Goal: Information Seeking & Learning: Compare options

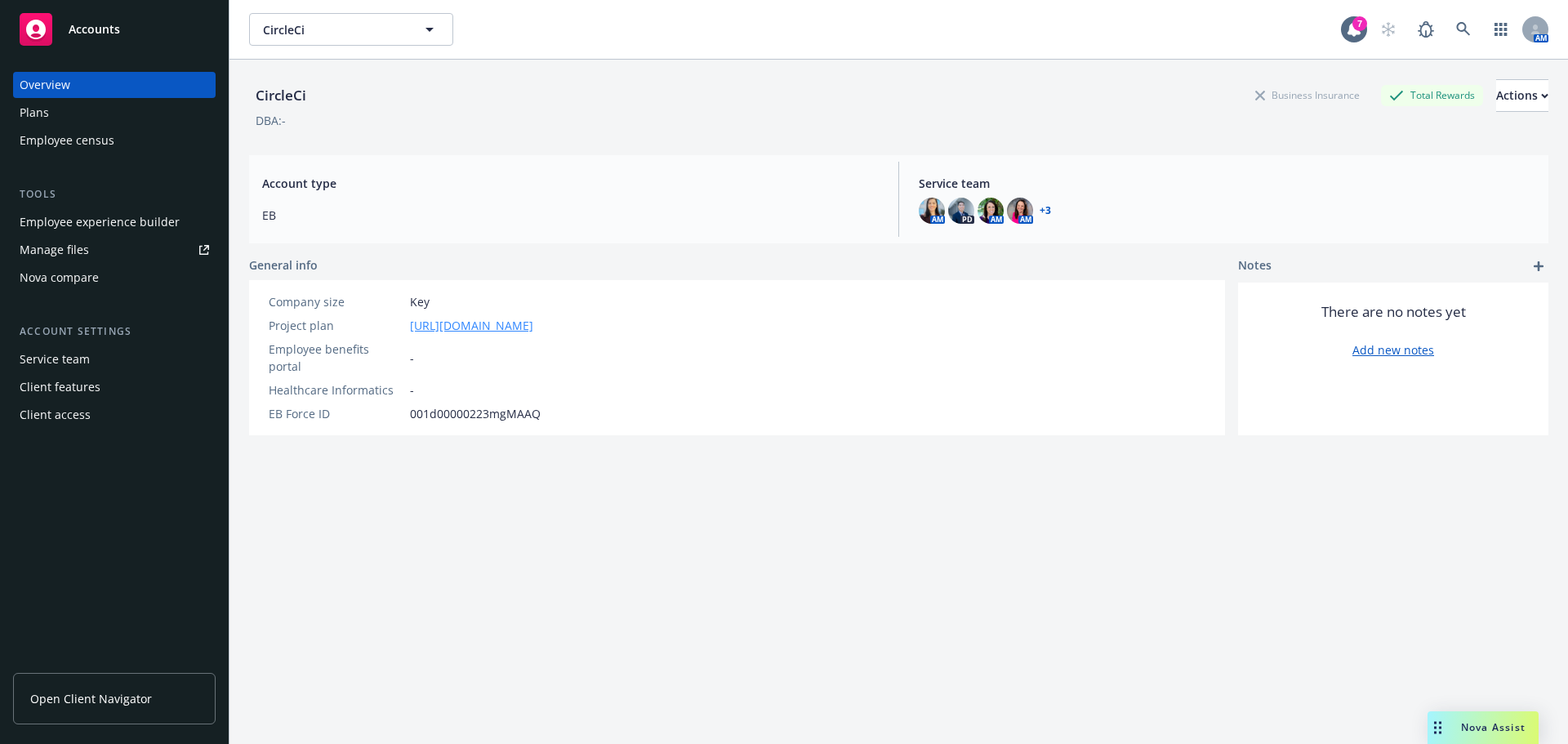
click at [534, 331] on link "https://docs.google.com/spreadsheets/d/1bTx64FsegCF__uVdBRCxniZrCkKJ0mCW/edit?g…" at bounding box center [472, 324] width 123 height 17
click at [451, 584] on div "CircleCi Business Insurance Total Rewards Actions DBA: - Account type EB Servic…" at bounding box center [898, 421] width 1299 height 724
click at [88, 242] on link "Manage files" at bounding box center [115, 250] width 203 height 26
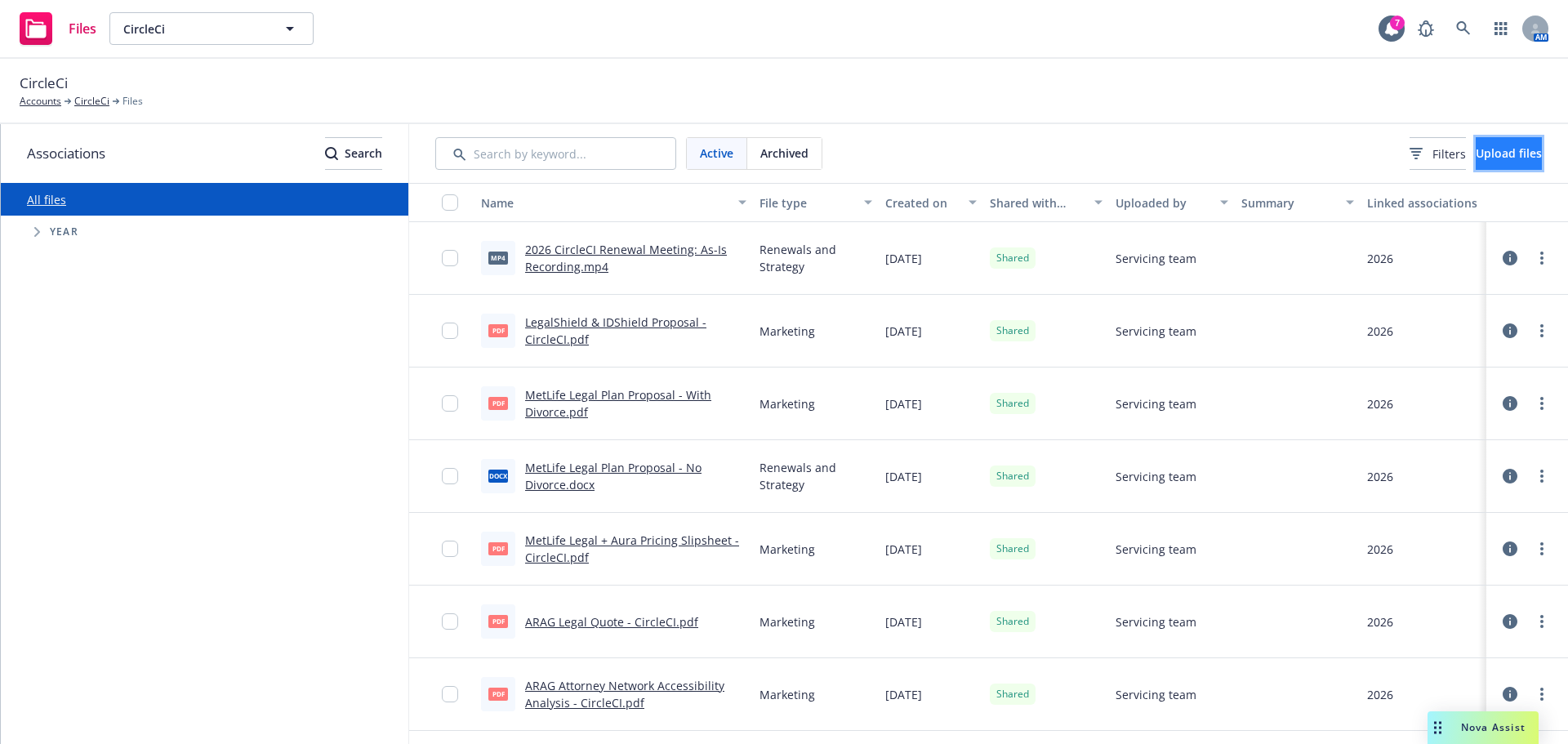
click at [1475, 139] on button "Upload files" at bounding box center [1508, 153] width 66 height 33
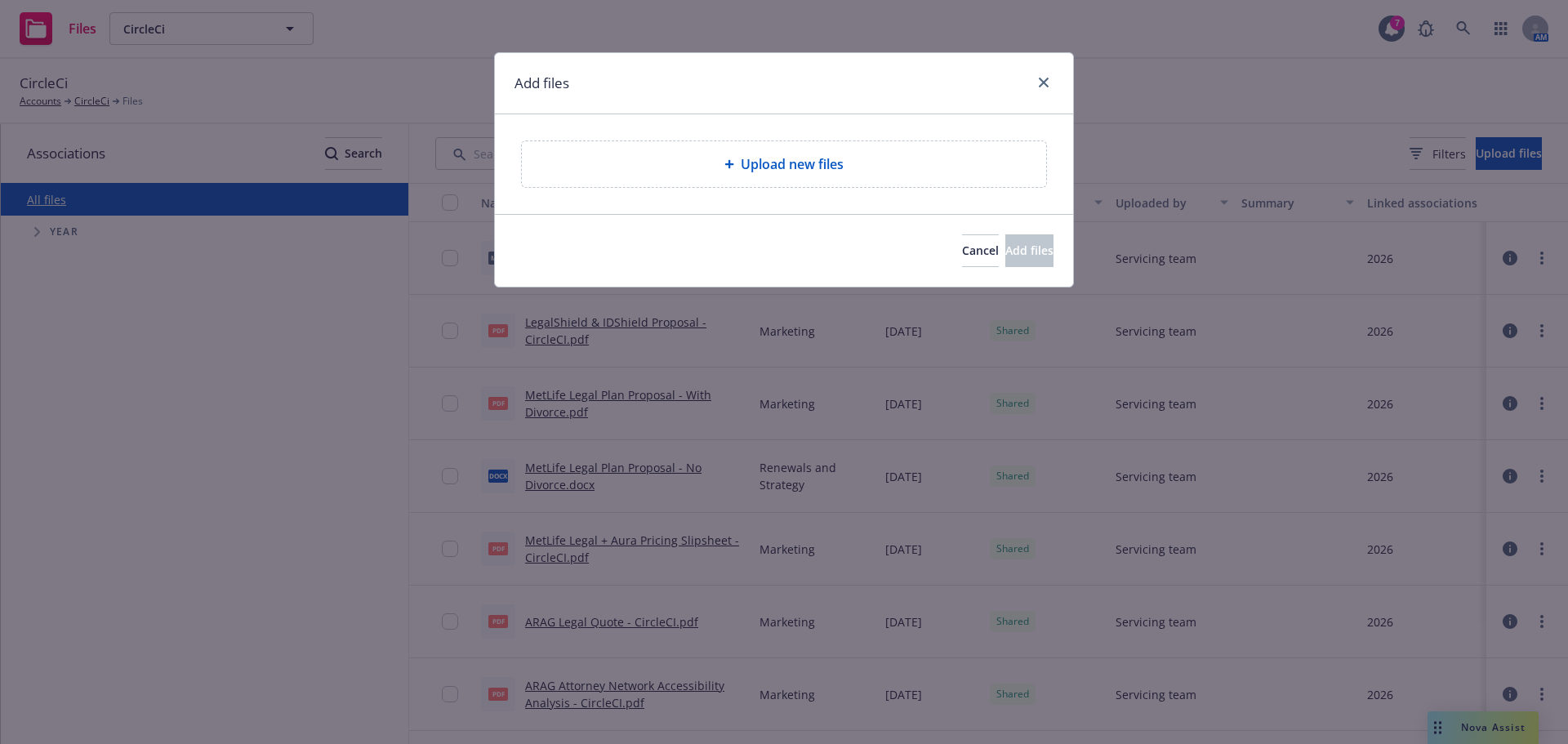
click at [674, 149] on div "Upload new files" at bounding box center [784, 164] width 525 height 46
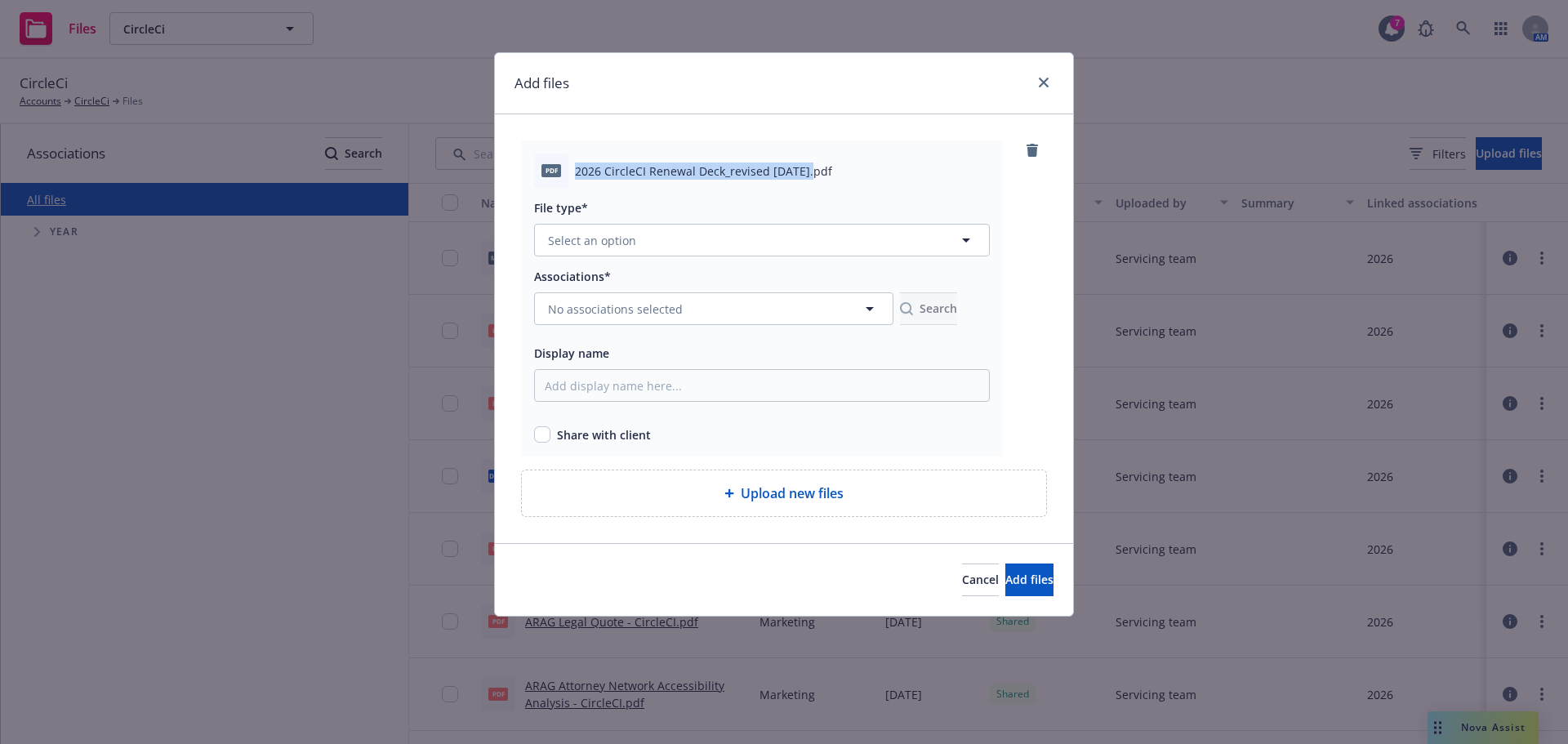
drag, startPoint x: 806, startPoint y: 176, endPoint x: 562, endPoint y: 169, distance: 244.1
click at [562, 169] on div "pdf 2026 CircleCI Renewal Deck_revised 9.23.25.pdf" at bounding box center [762, 170] width 456 height 34
copy div "2026 CircleCI Renewal Deck_revised 9.23.25"
click at [567, 398] on input "Display name" at bounding box center [762, 385] width 456 height 33
paste input "2026 CircleCI Renewal Deck_revised 9.23.25"
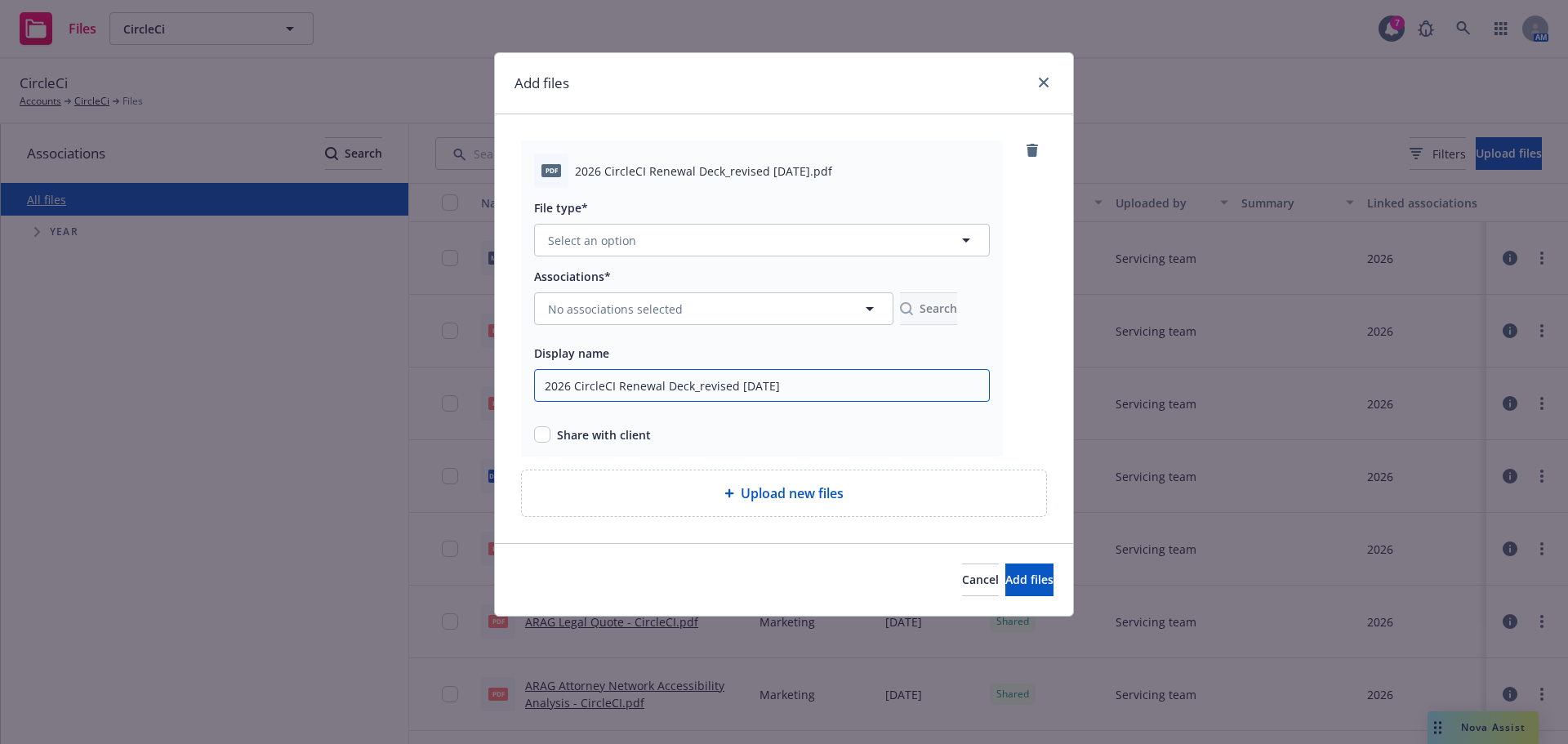
type input "2026 CircleCI Renewal Deck_revised 9.23.25"
click at [530, 437] on div "pdf 2026 CircleCI Renewal Deck_revised 9.23.25.pdf File type* Select an option …" at bounding box center [762, 298] width 482 height 316
click at [540, 434] on input "checkbox" at bounding box center [542, 434] width 17 height 17
checkbox input "true"
click at [545, 316] on button "No associations selected" at bounding box center [713, 309] width 359 height 33
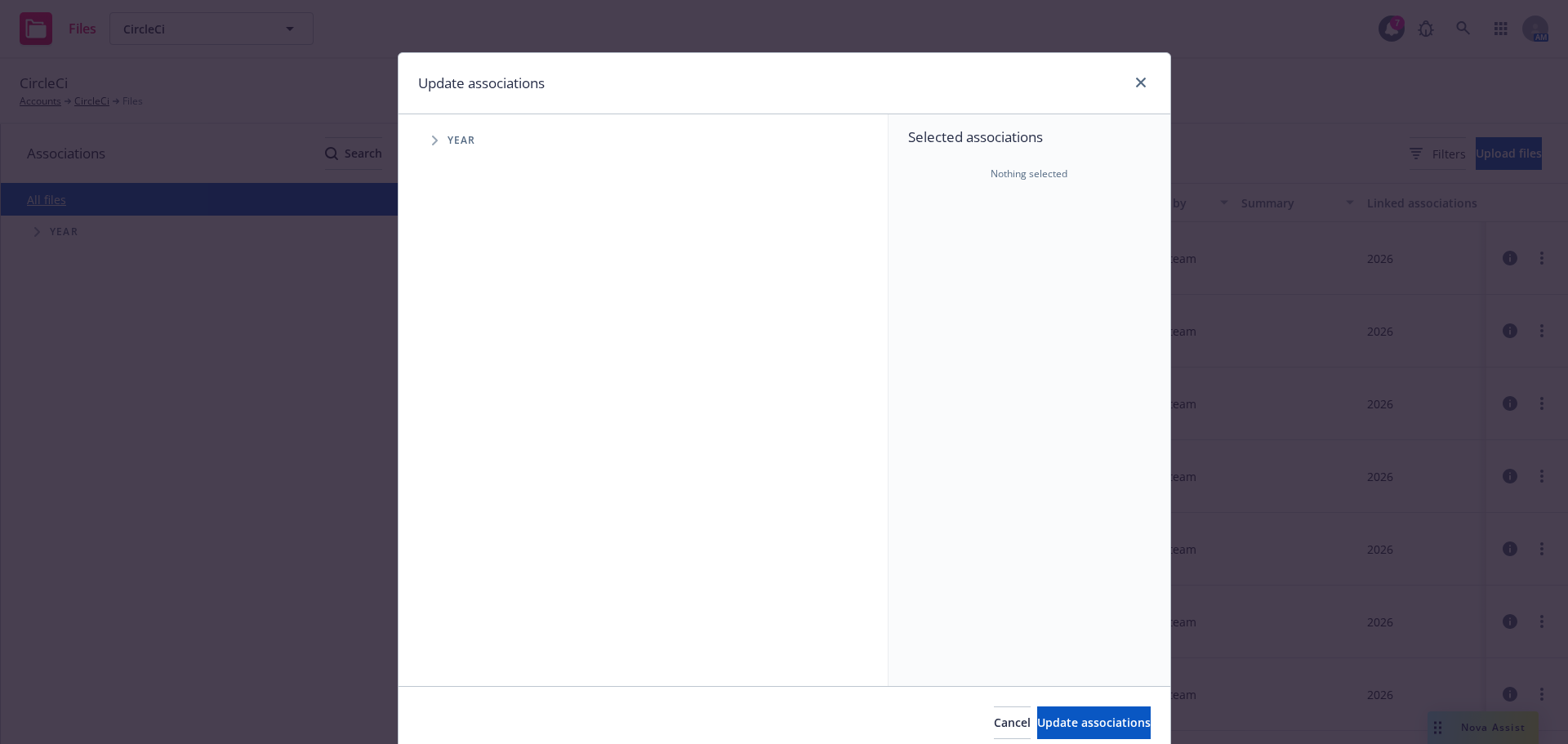
click at [432, 143] on icon "Tree Example" at bounding box center [435, 140] width 5 height 10
click at [459, 390] on span "Tree Example" at bounding box center [455, 402] width 26 height 26
click at [468, 399] on input "Tree Example" at bounding box center [476, 401] width 17 height 17
checkbox input "true"
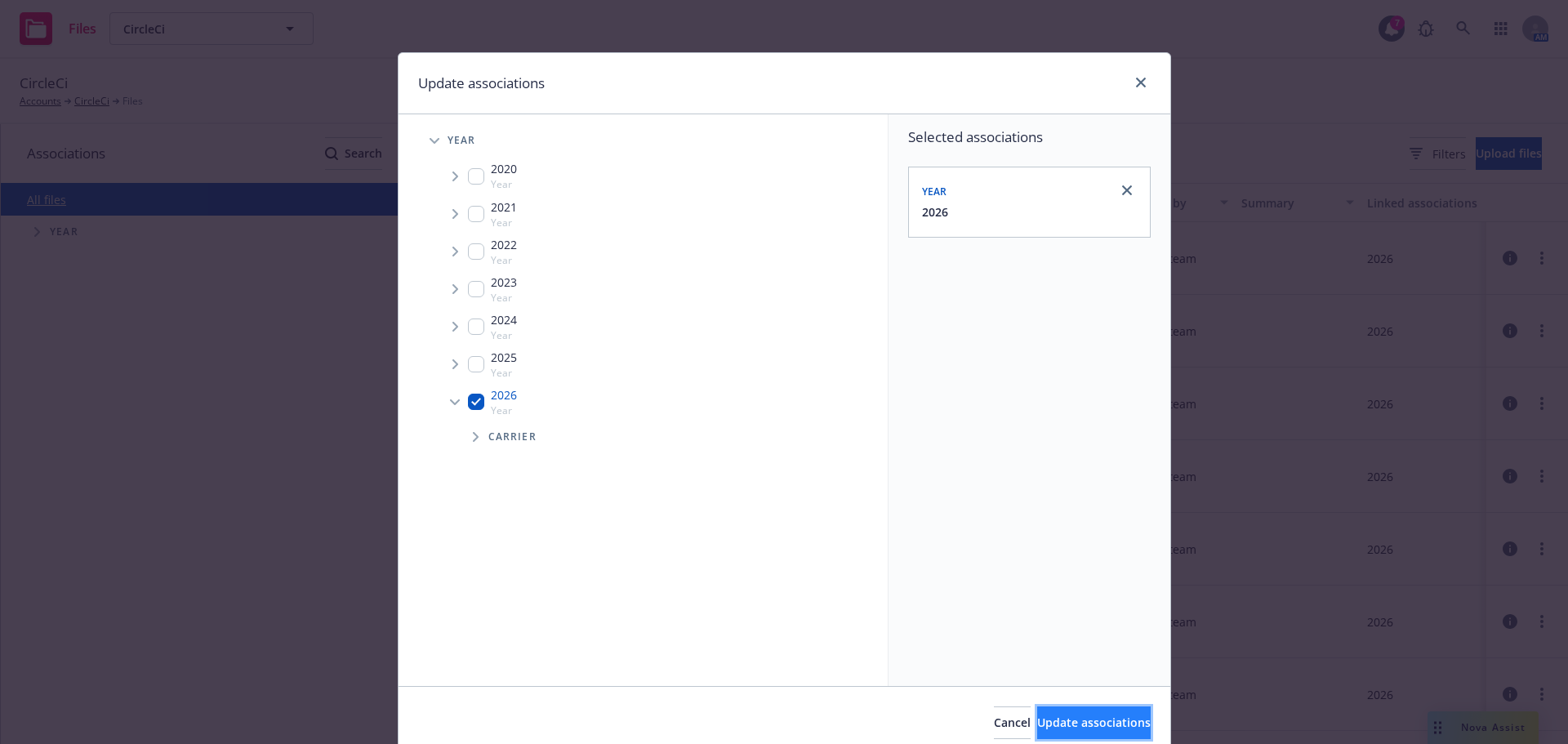
click at [1121, 716] on button "Update associations" at bounding box center [1094, 722] width 114 height 33
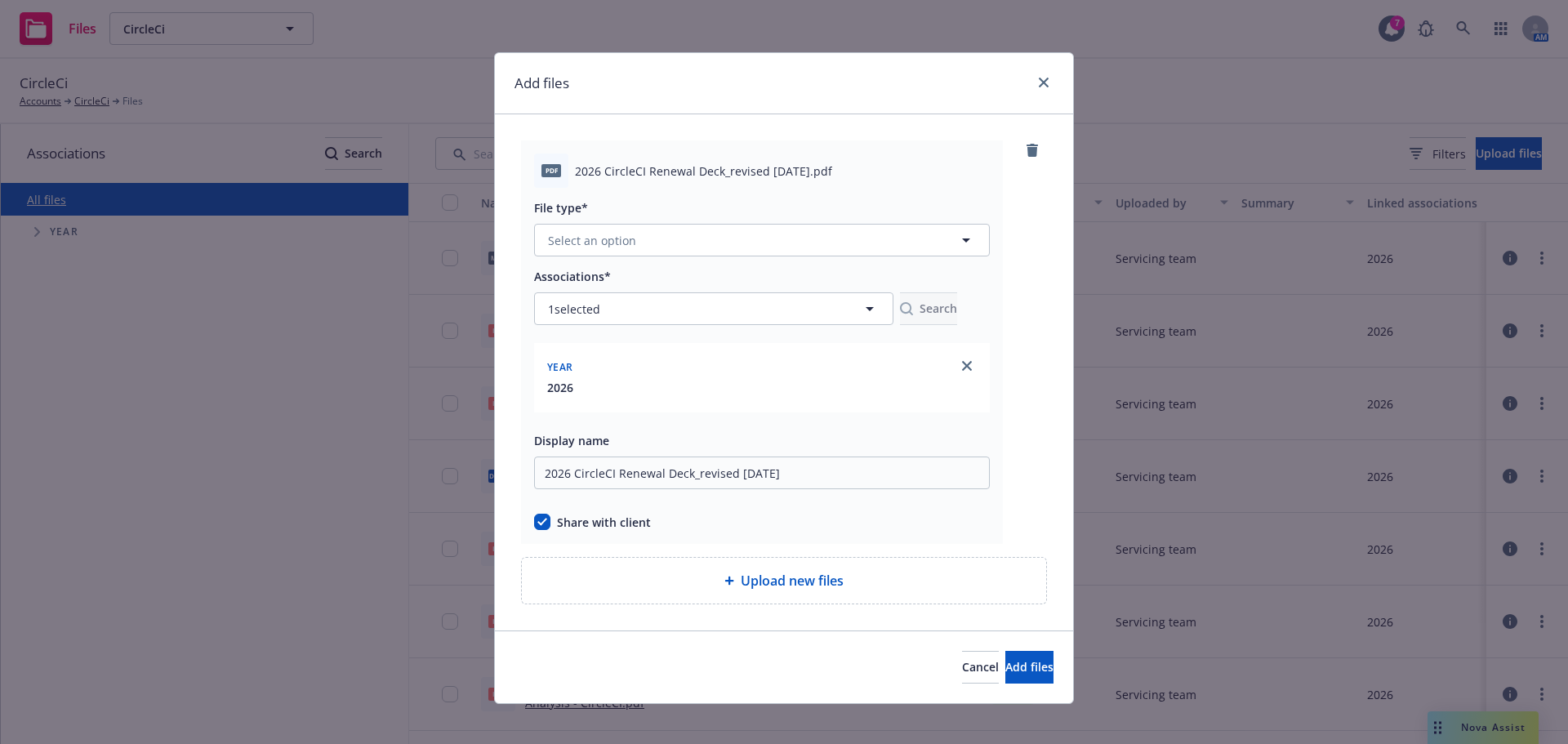
scroll to position [12, 0]
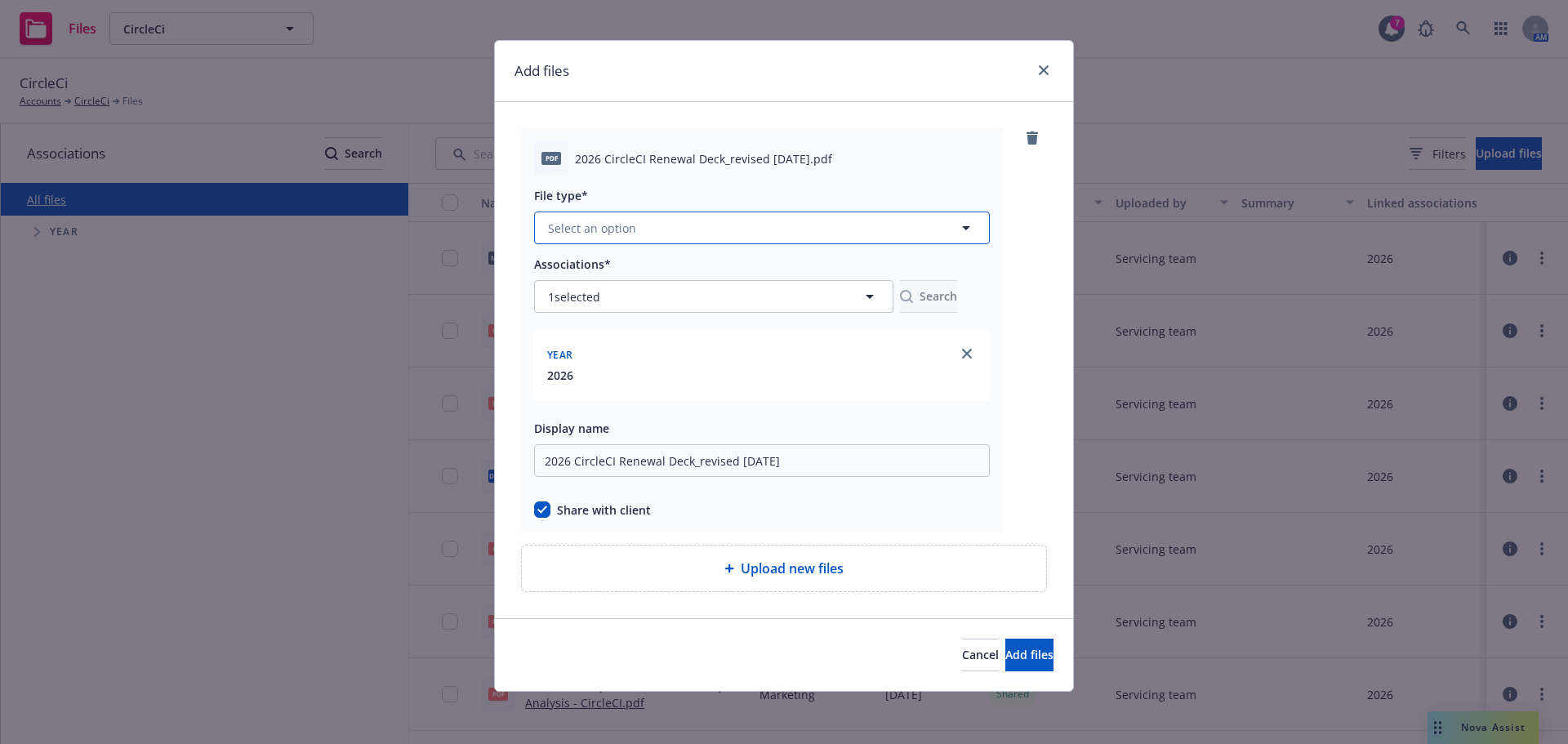
click at [623, 216] on button "Select an option" at bounding box center [762, 227] width 456 height 33
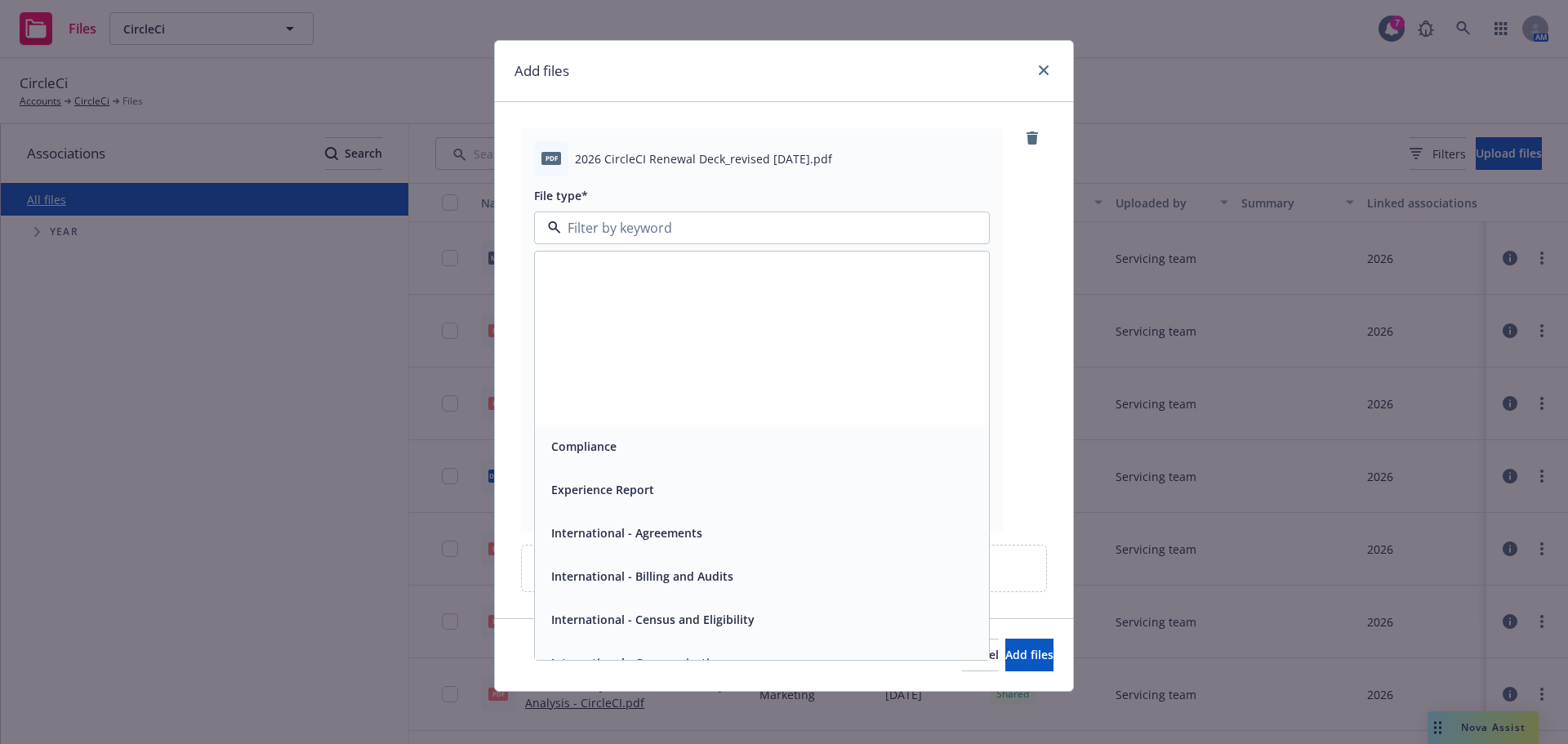
scroll to position [327, 0]
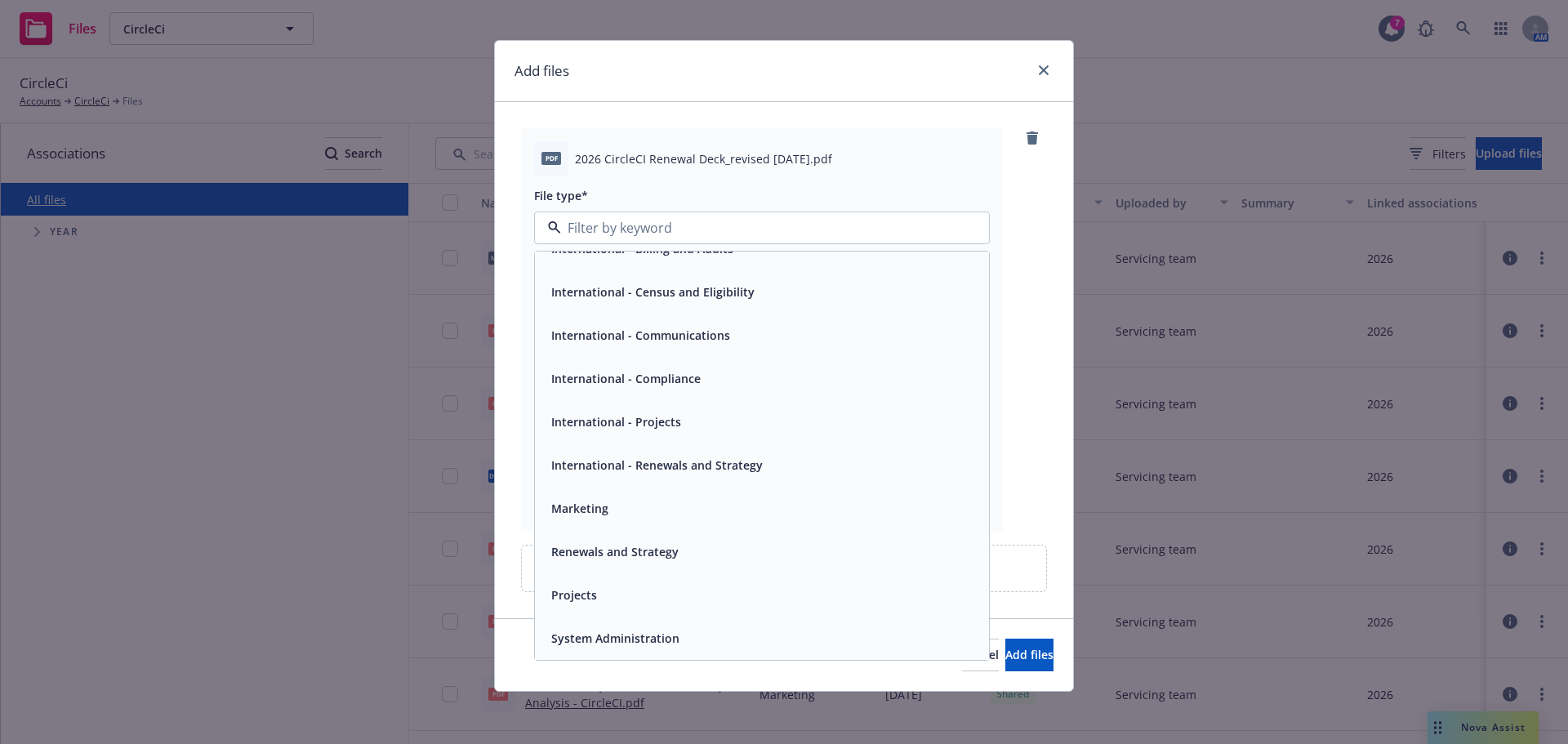
click at [602, 547] on span "Renewals and Strategy" at bounding box center [615, 551] width 127 height 17
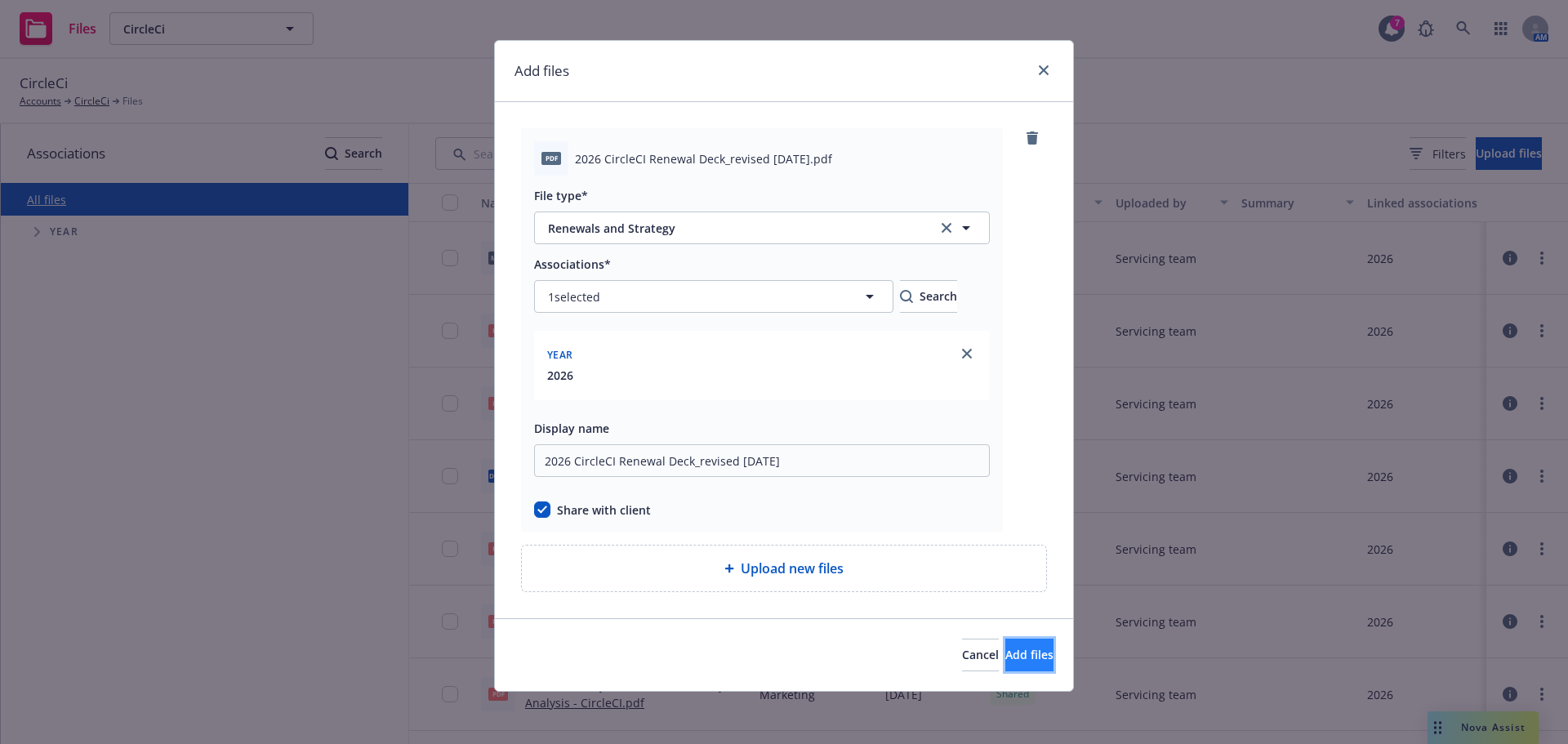
click at [1005, 652] on button "Add files" at bounding box center [1029, 654] width 49 height 33
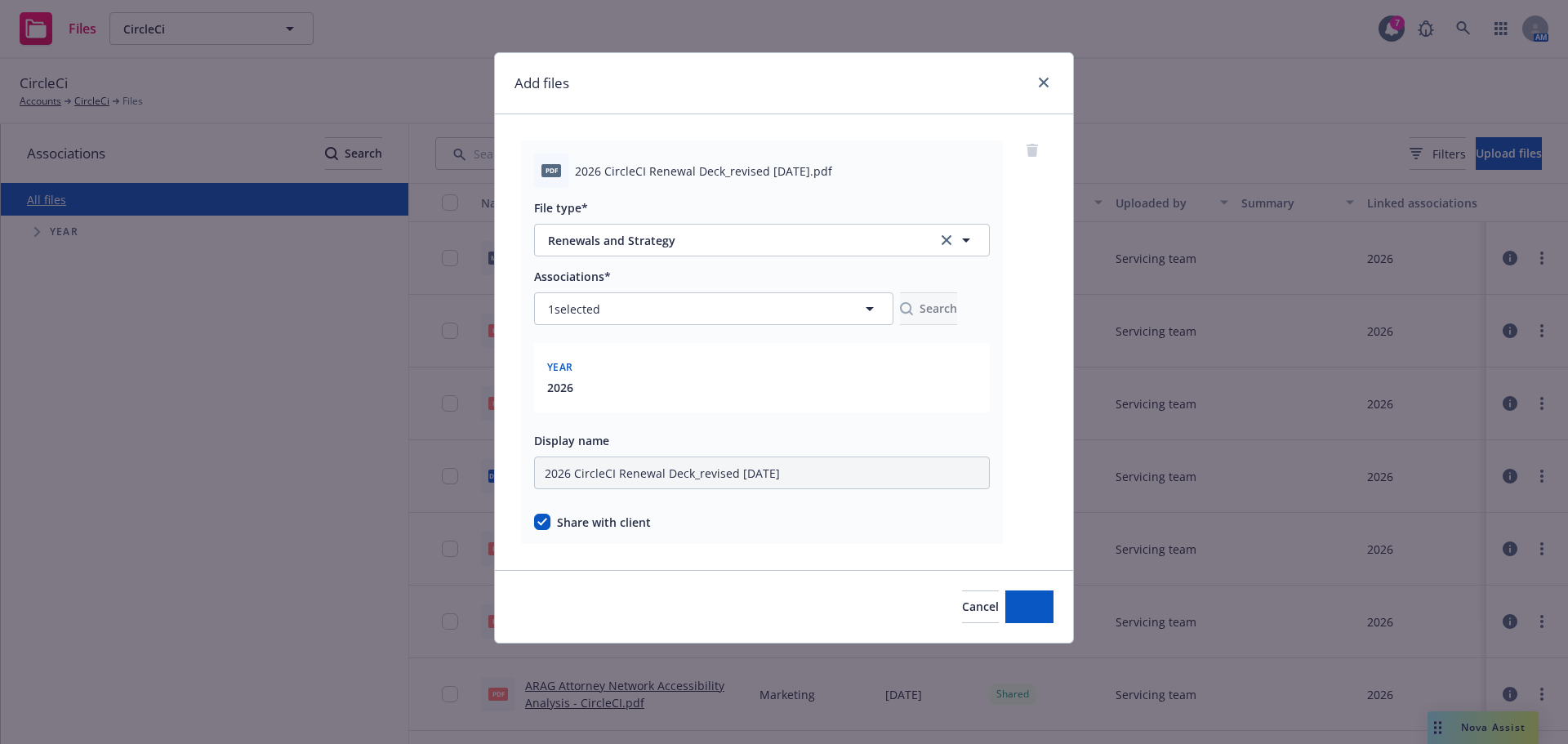
scroll to position [0, 0]
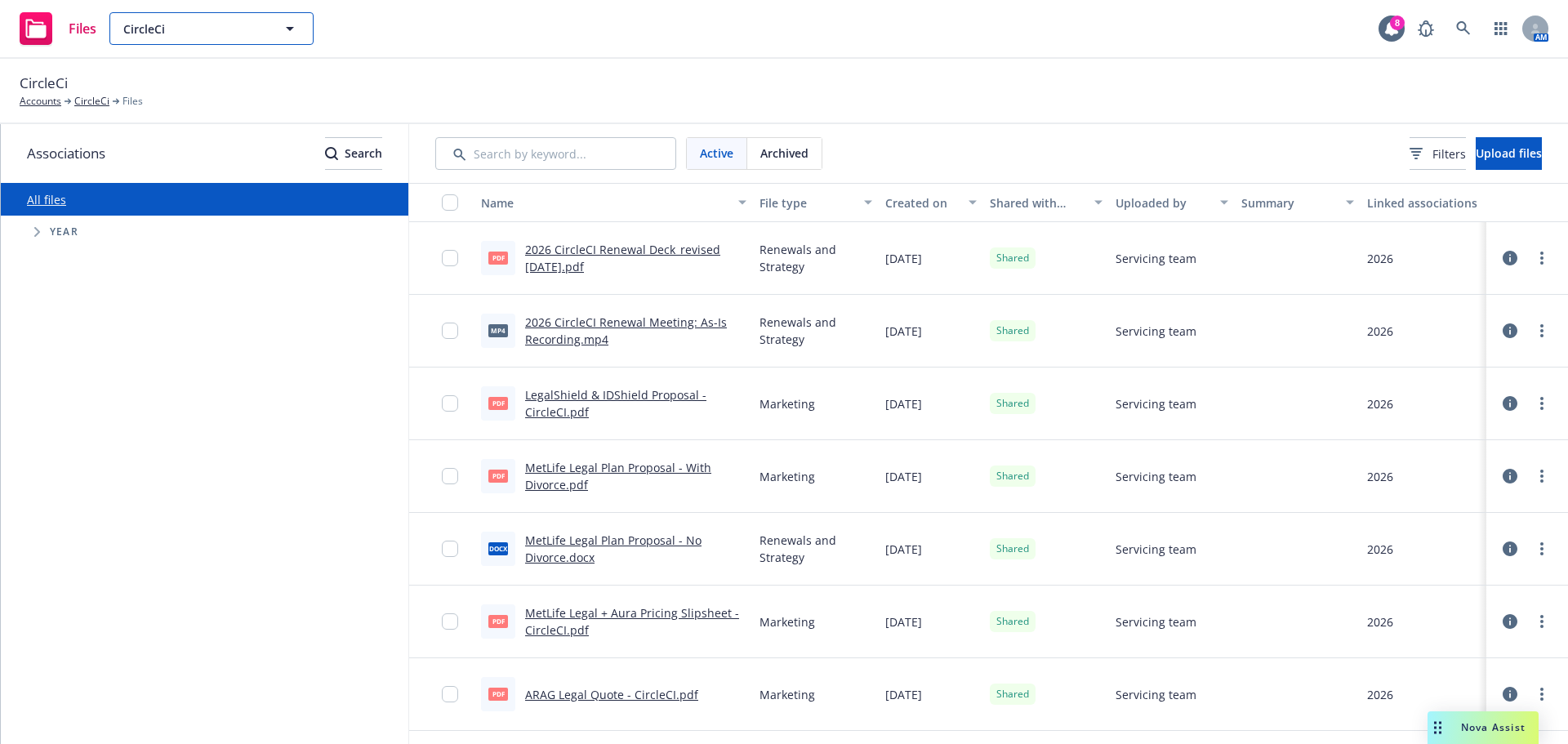
click at [208, 36] on span "CircleCi" at bounding box center [194, 28] width 141 height 17
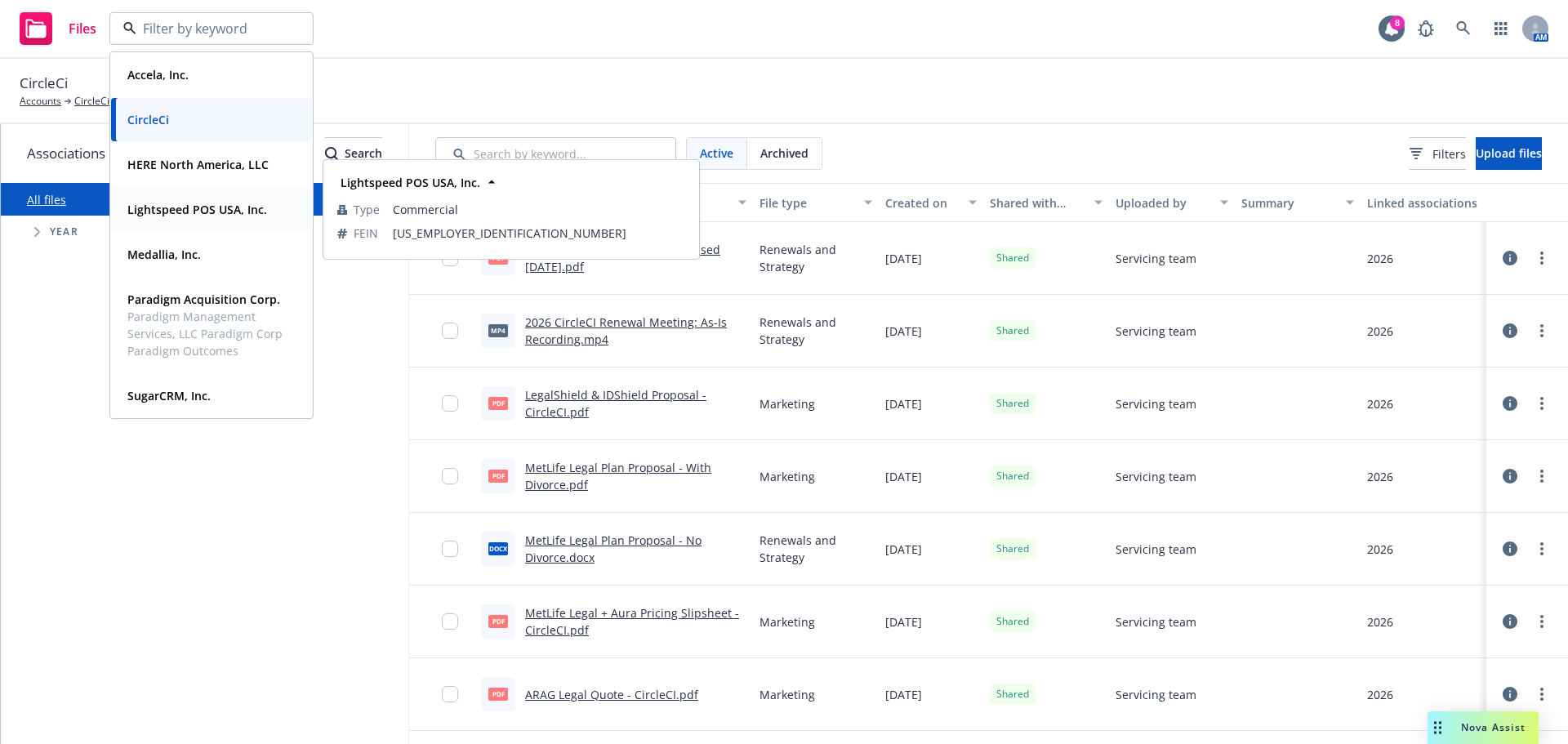
click at [194, 212] on strong "Lightspeed POS USA, Inc." at bounding box center [197, 210] width 139 height 16
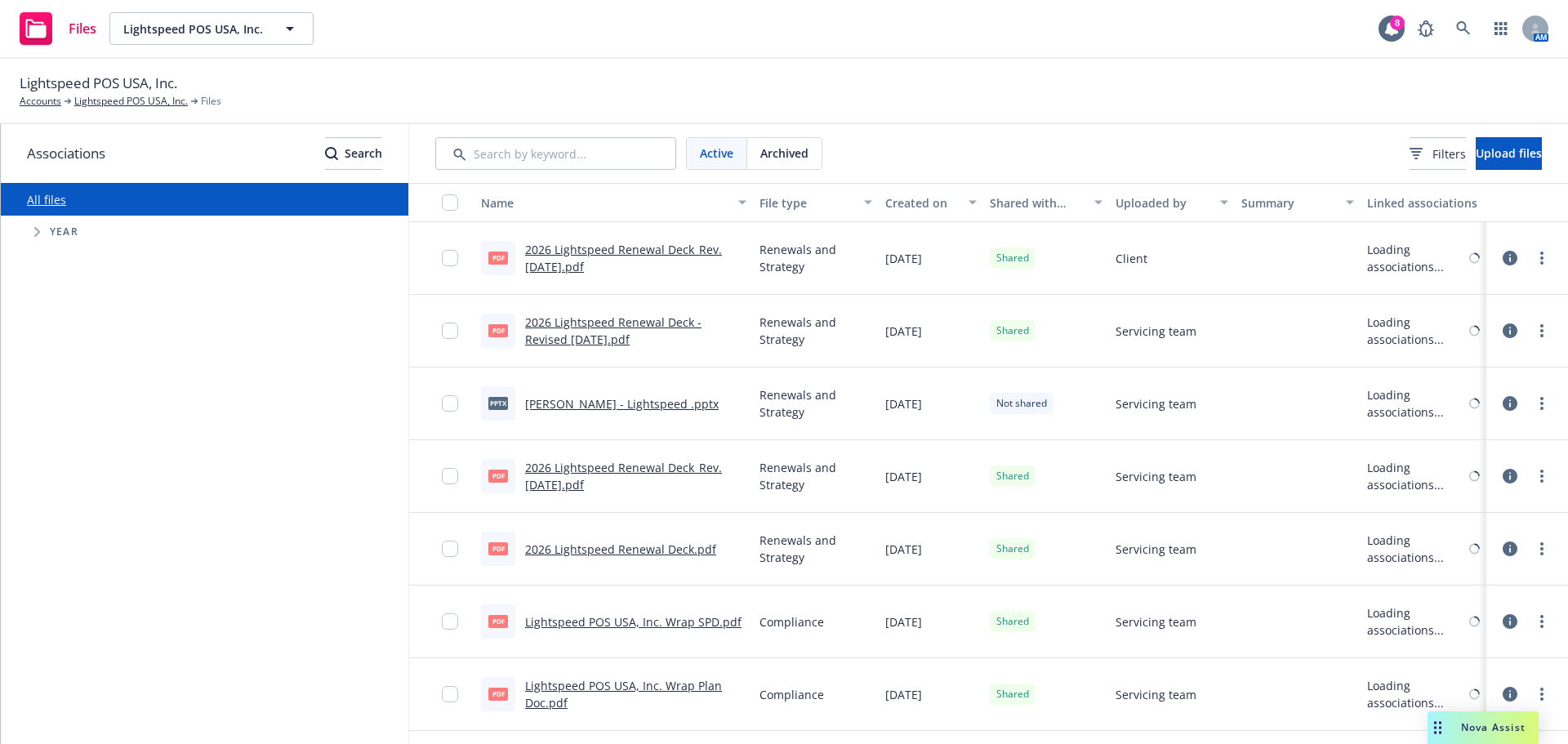
click at [1455, 729] on div "Nova Assist" at bounding box center [1493, 727] width 91 height 14
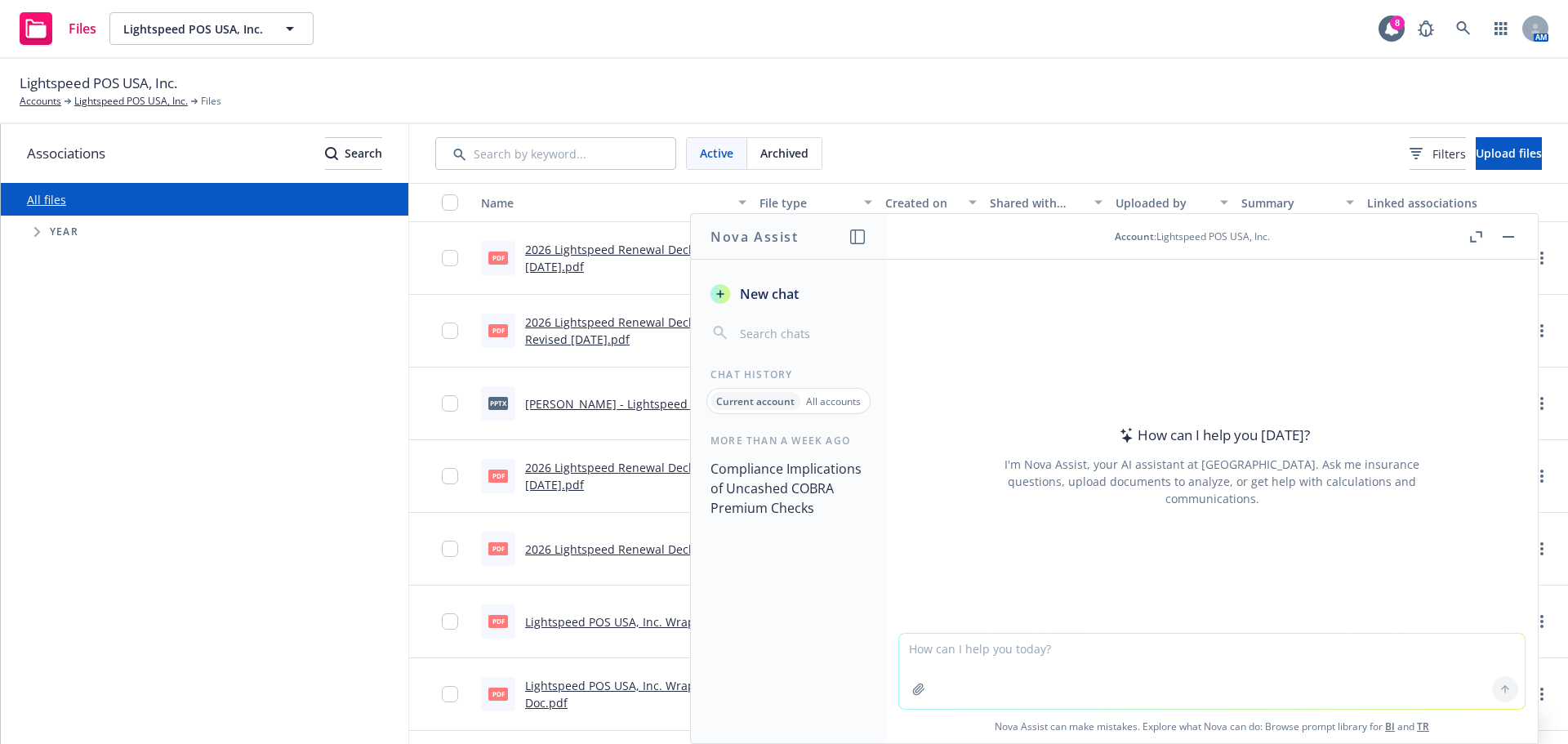
click at [226, 492] on div "All files Accessibility guide for tree Tree Example. Navigate the tree with the…" at bounding box center [205, 463] width 407 height 561
click at [953, 658] on textarea at bounding box center [1212, 671] width 625 height 75
click at [966, 534] on div "How can I help you today? I'm Nova Assist, your AI assistant at Newfront. Ask m…" at bounding box center [1212, 465] width 625 height 256
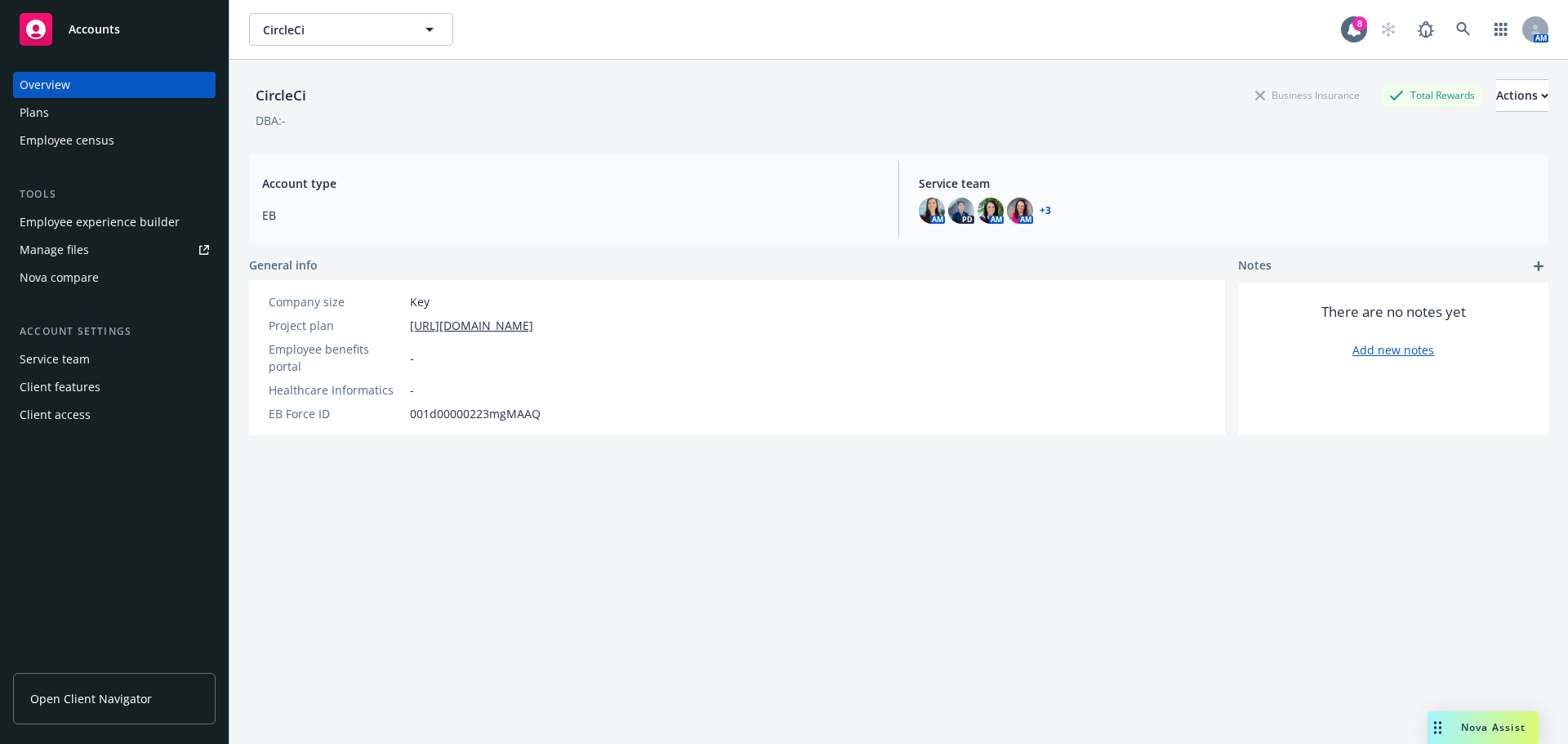
click at [93, 269] on div "Nova compare" at bounding box center [59, 278] width 79 height 26
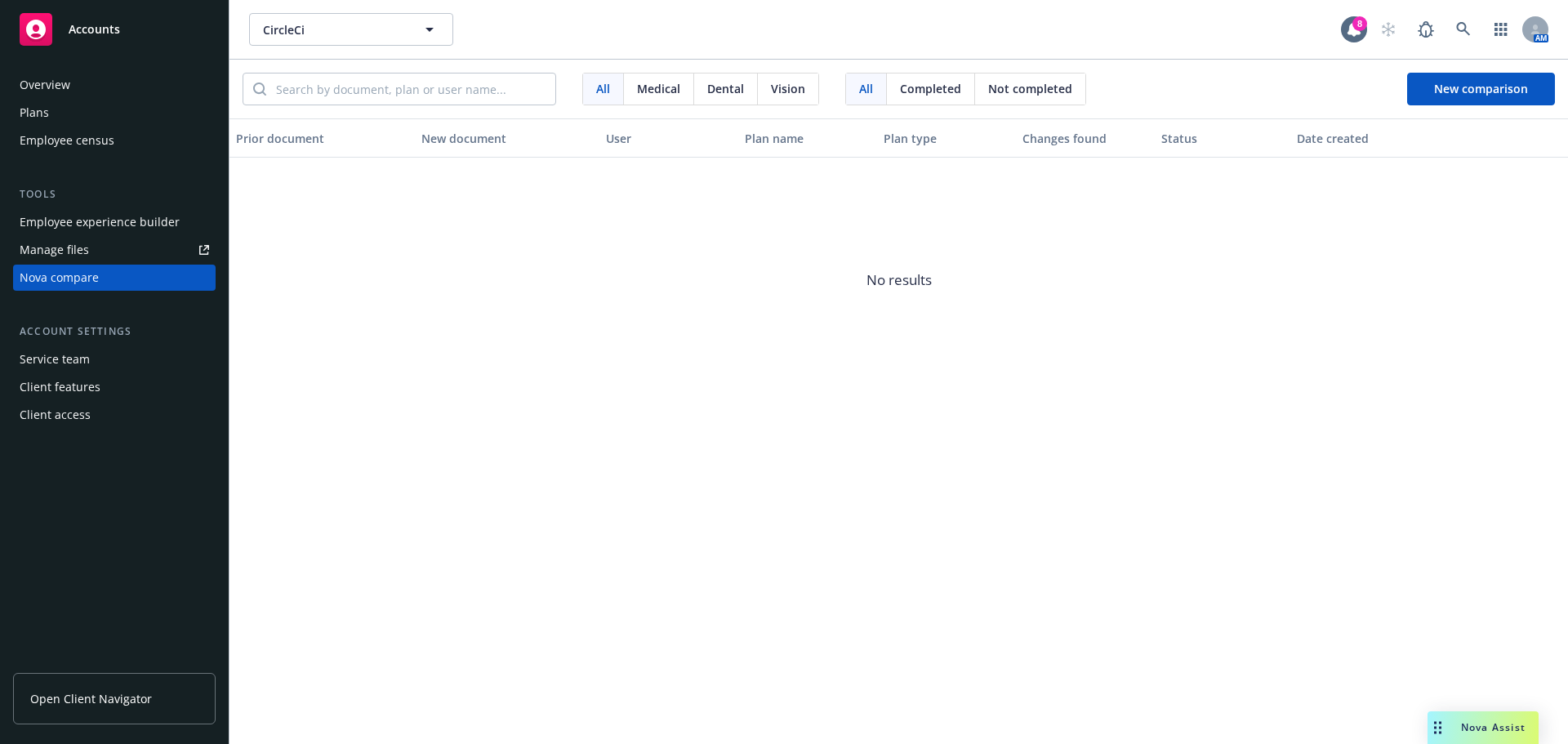
click at [705, 88] on div "Dental" at bounding box center [726, 88] width 63 height 31
click at [429, 30] on icon "button" at bounding box center [429, 29] width 8 height 4
click at [324, 208] on strong "Lightspeed POS USA, Inc." at bounding box center [337, 211] width 139 height 16
click at [1504, 91] on span "New comparison" at bounding box center [1481, 89] width 94 height 16
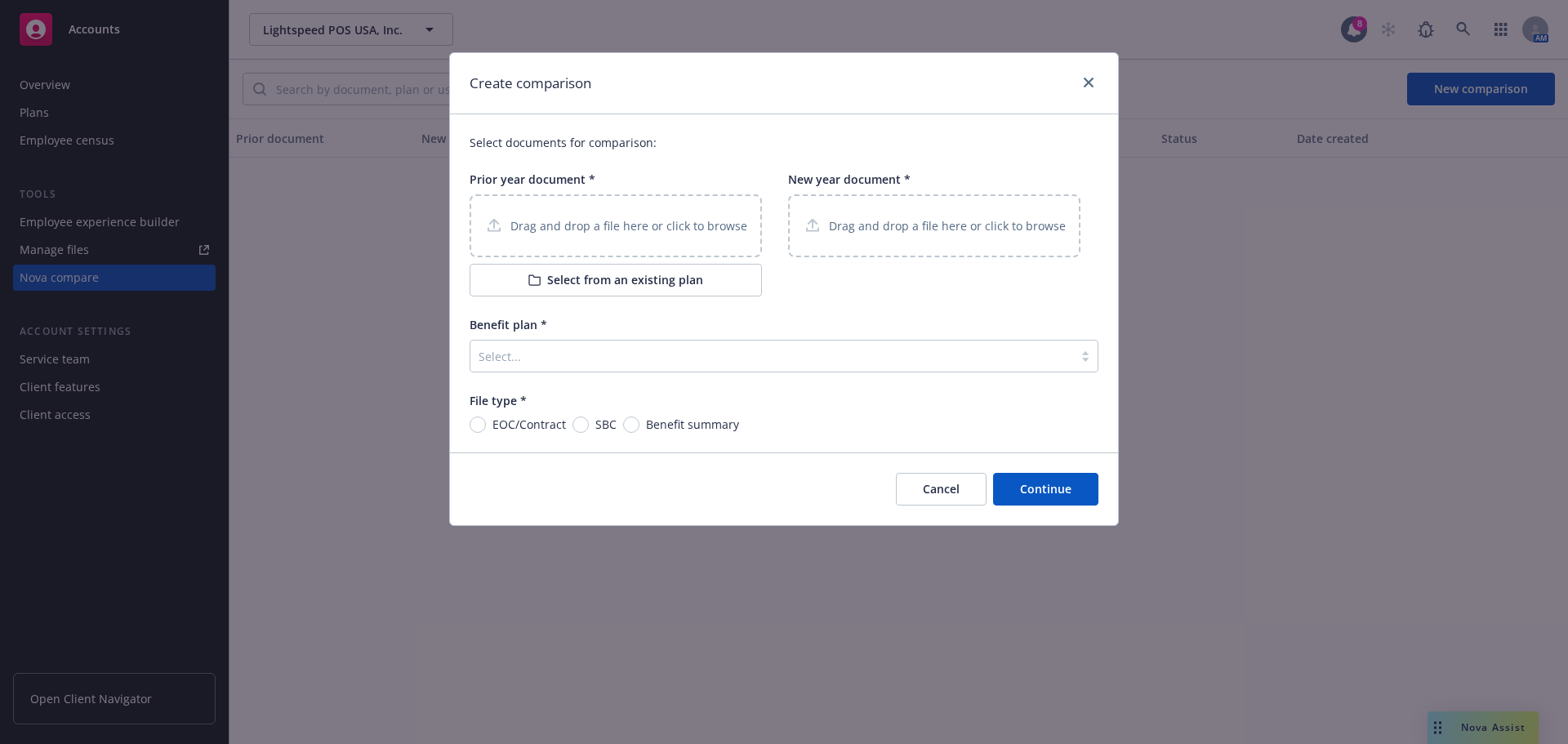
click at [568, 228] on p "Drag and drop a file here or click to browse" at bounding box center [629, 225] width 237 height 17
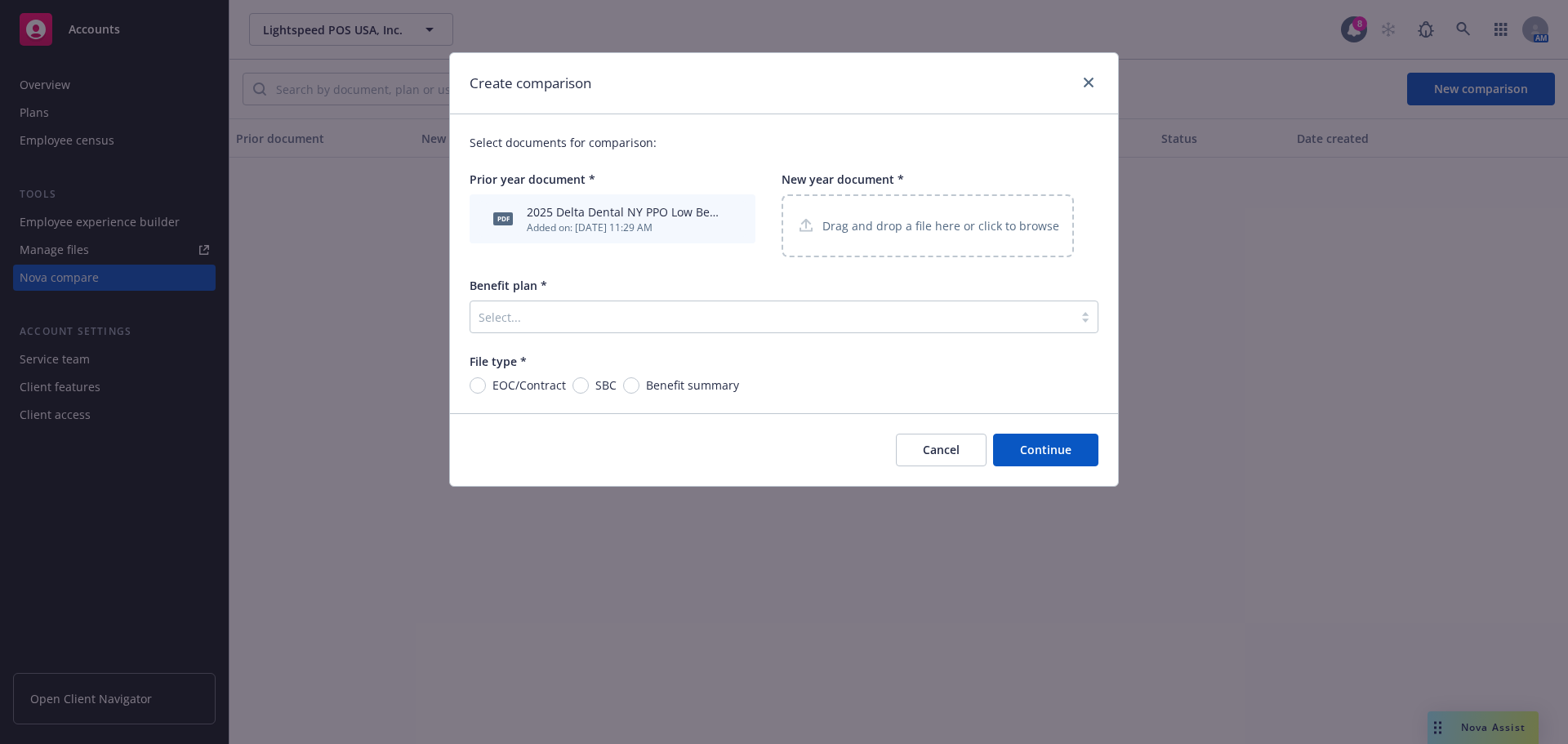
click at [901, 234] on p "Drag and drop a file here or click to browse" at bounding box center [941, 225] width 237 height 17
click at [636, 381] on input "Benefit summary" at bounding box center [631, 385] width 17 height 17
radio input "true"
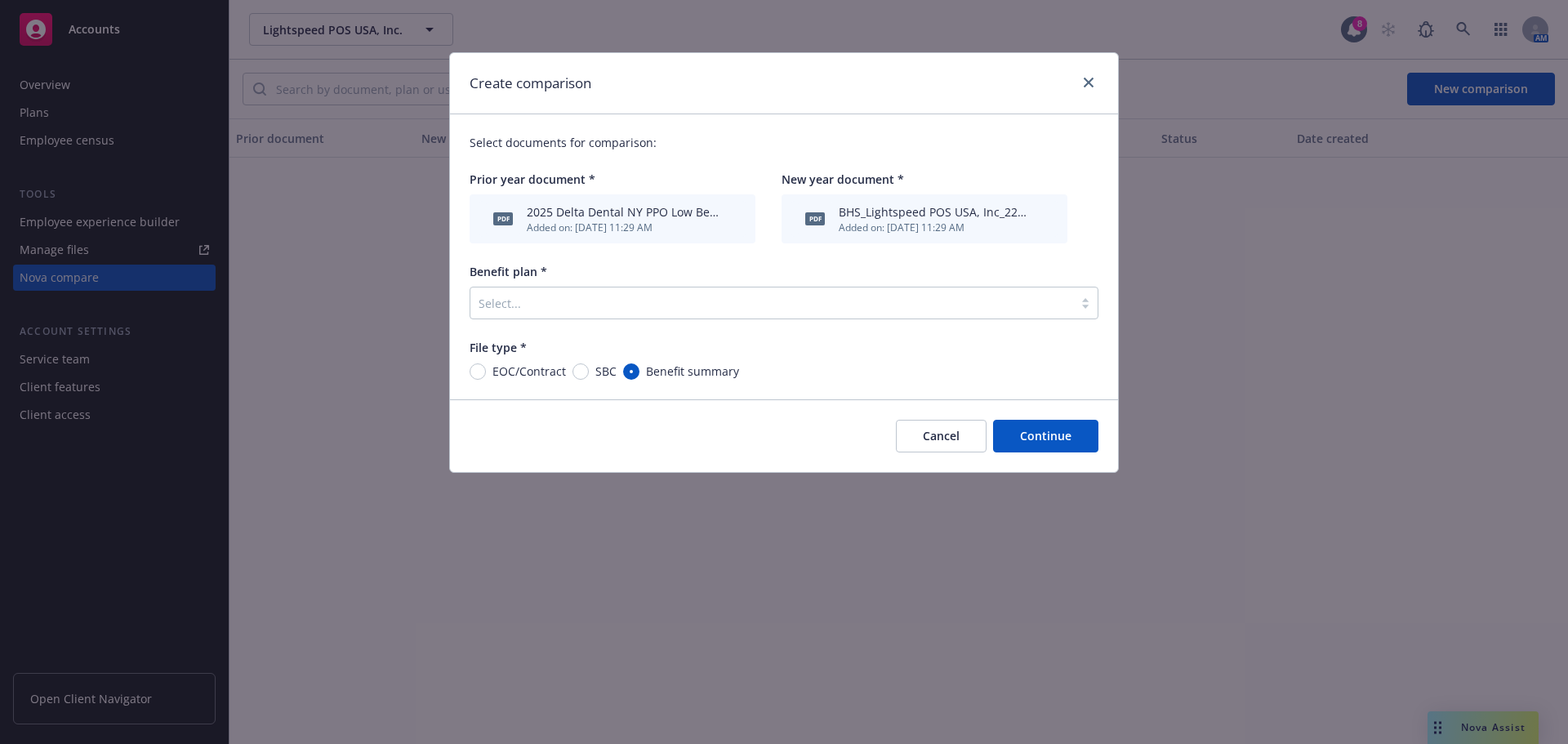
click at [616, 306] on div at bounding box center [772, 302] width 586 height 19
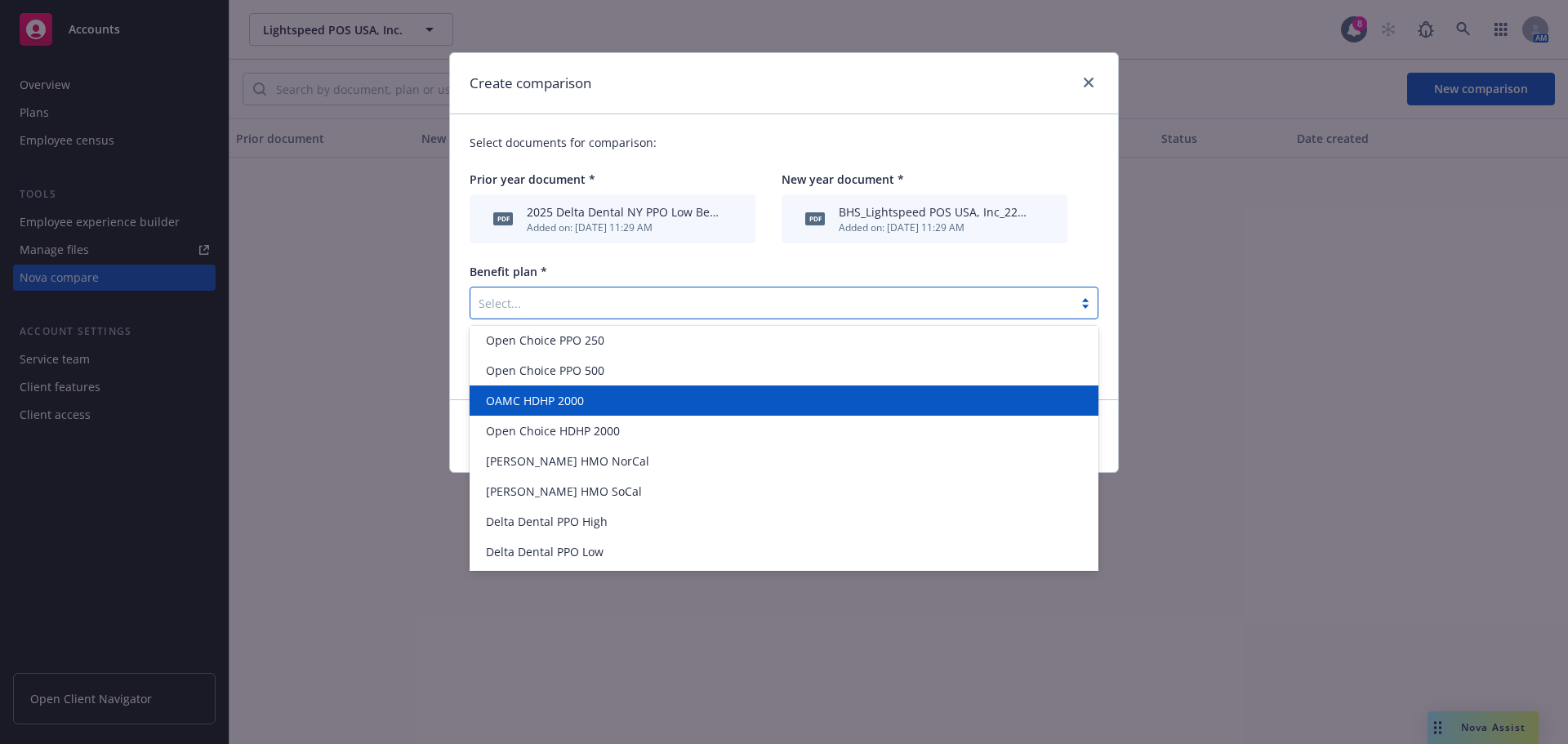
scroll to position [124, 0]
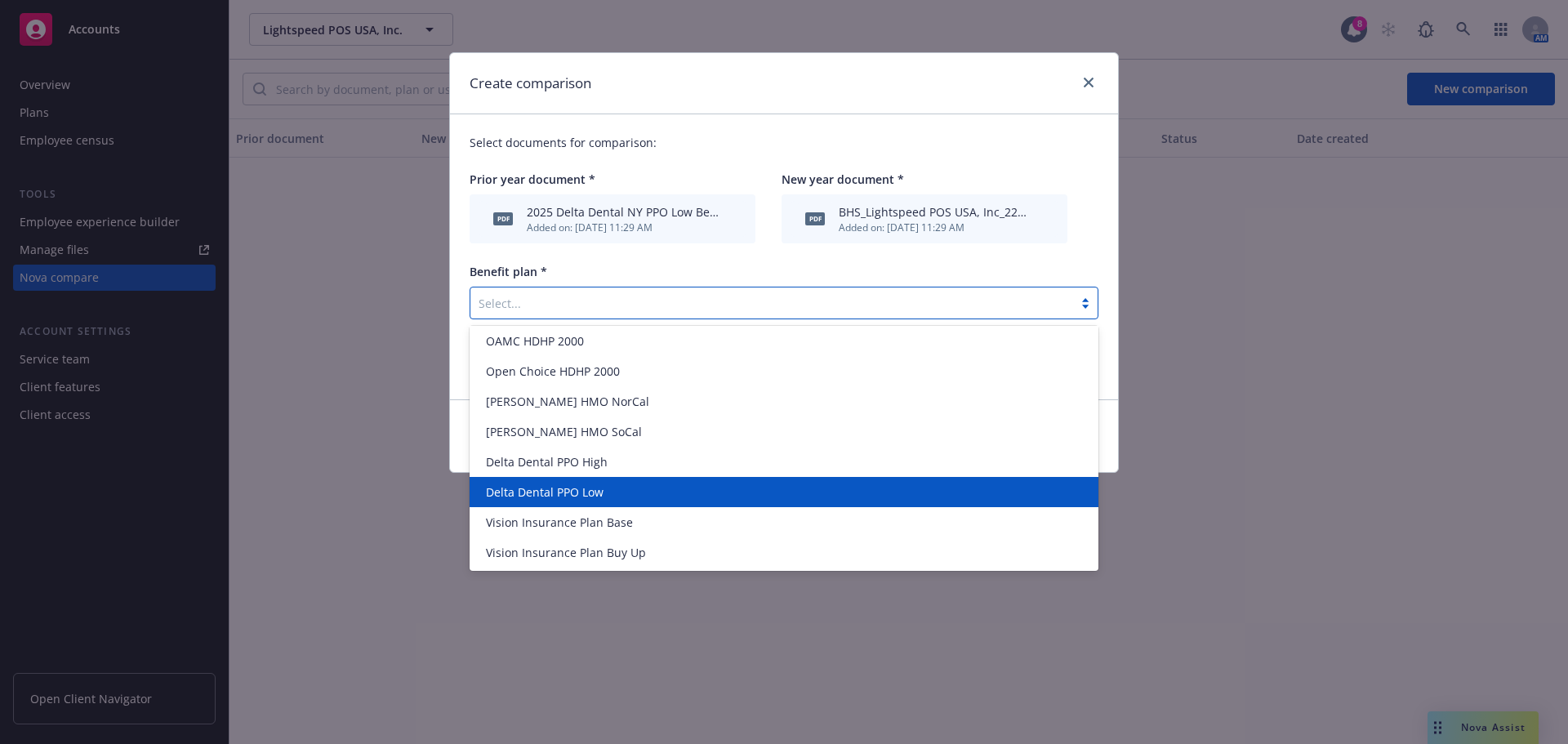
click at [595, 487] on span "Delta Dental PPO Low" at bounding box center [544, 491] width 117 height 17
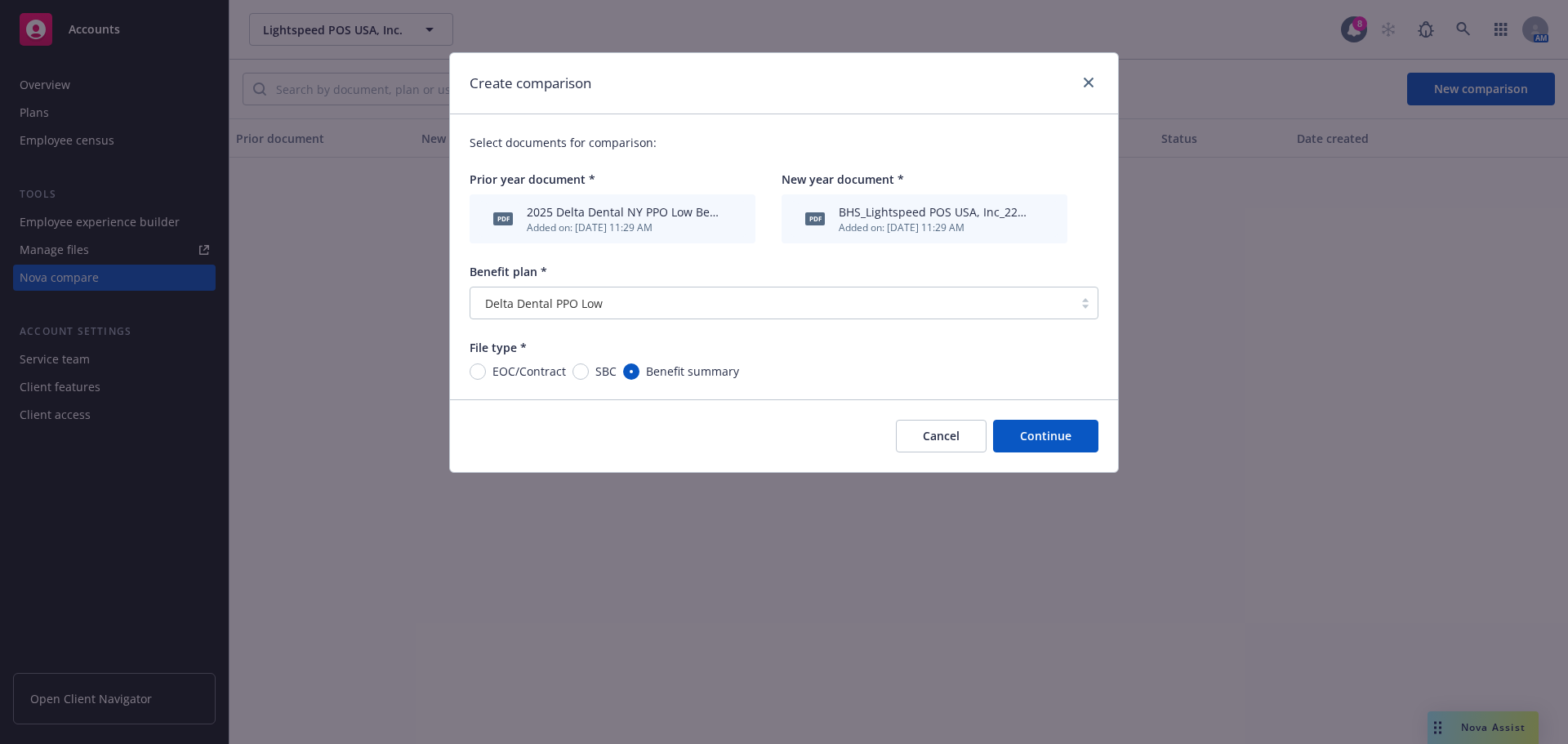
click at [1043, 430] on button "Continue" at bounding box center [1045, 435] width 105 height 33
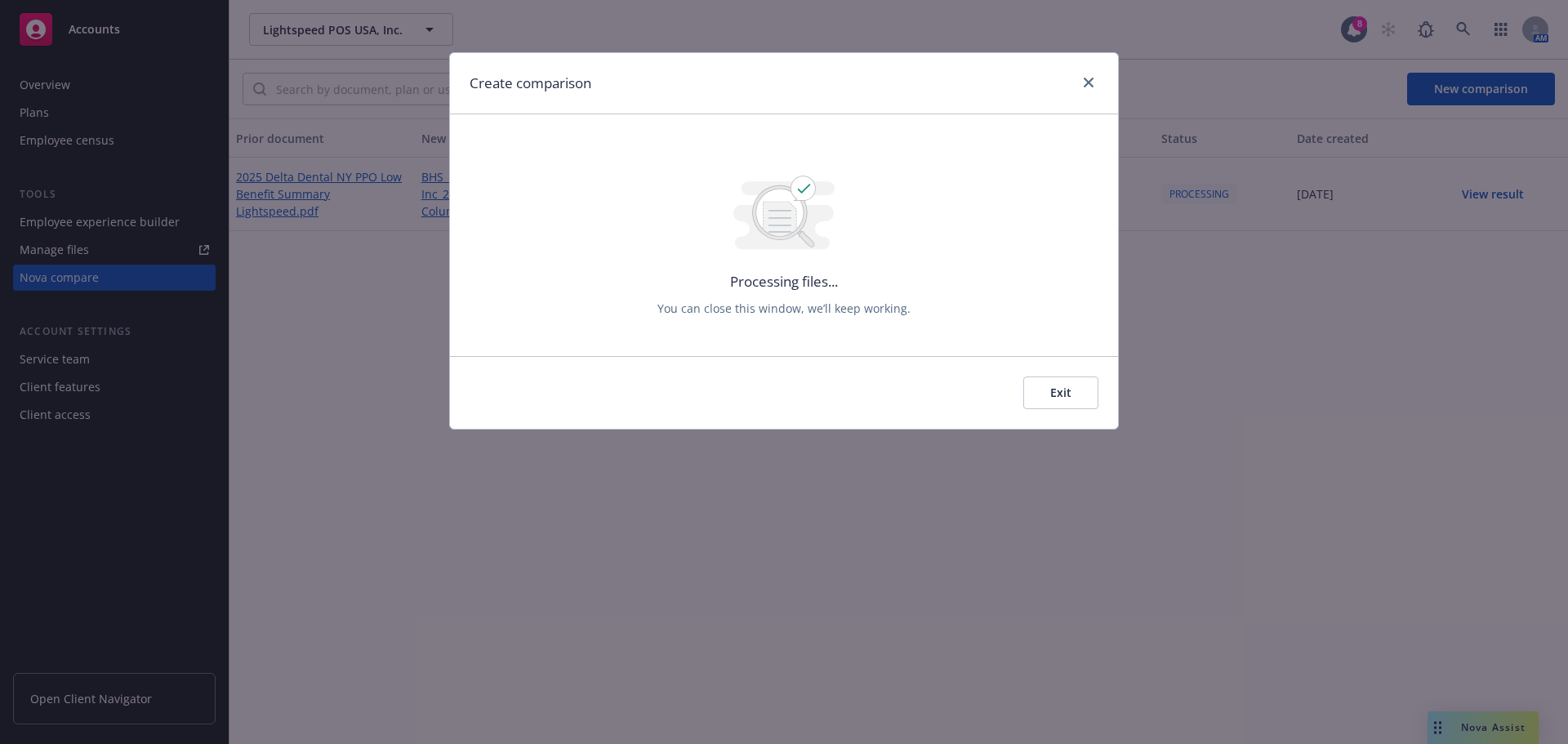
click at [1049, 385] on button "Exit" at bounding box center [1060, 392] width 75 height 33
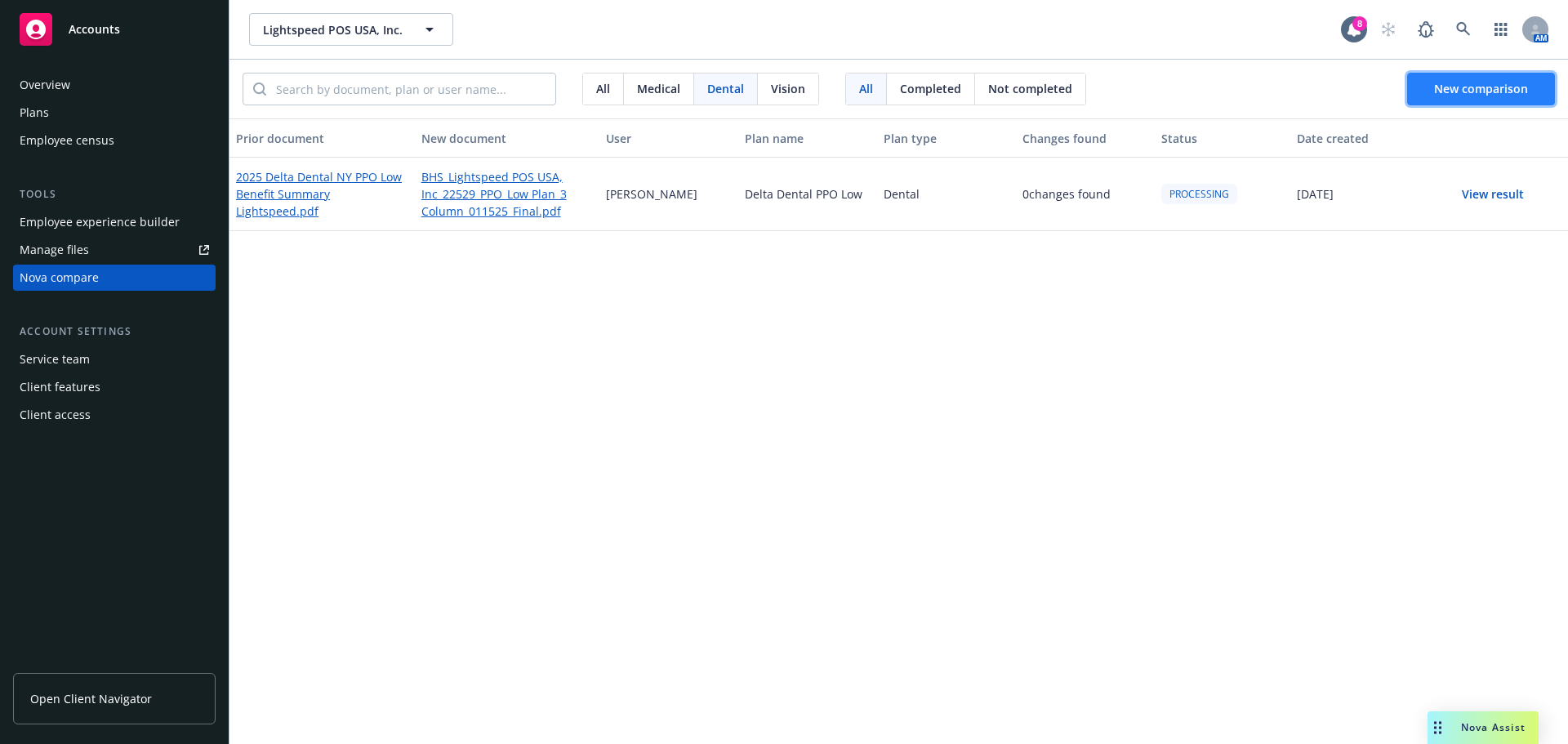
click at [1459, 103] on button "New comparison" at bounding box center [1482, 88] width 148 height 33
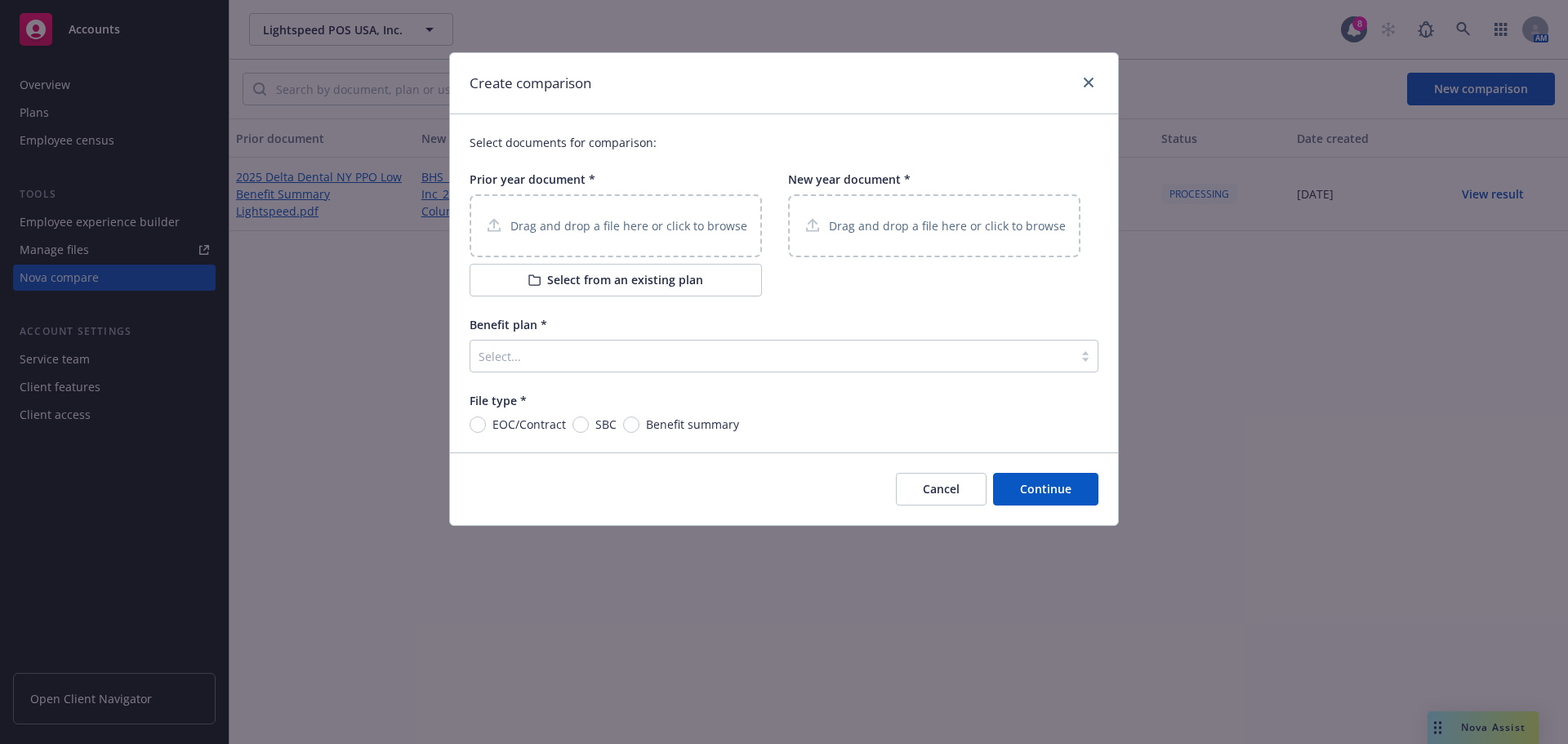
click at [575, 191] on div "Prior year document * Drag and drop a file here or click to browse Select from …" at bounding box center [616, 234] width 293 height 126
click at [566, 231] on p "Drag and drop a file here or click to browse" at bounding box center [629, 225] width 237 height 17
click at [886, 244] on div "Drag and drop a file here or click to browse" at bounding box center [935, 225] width 293 height 63
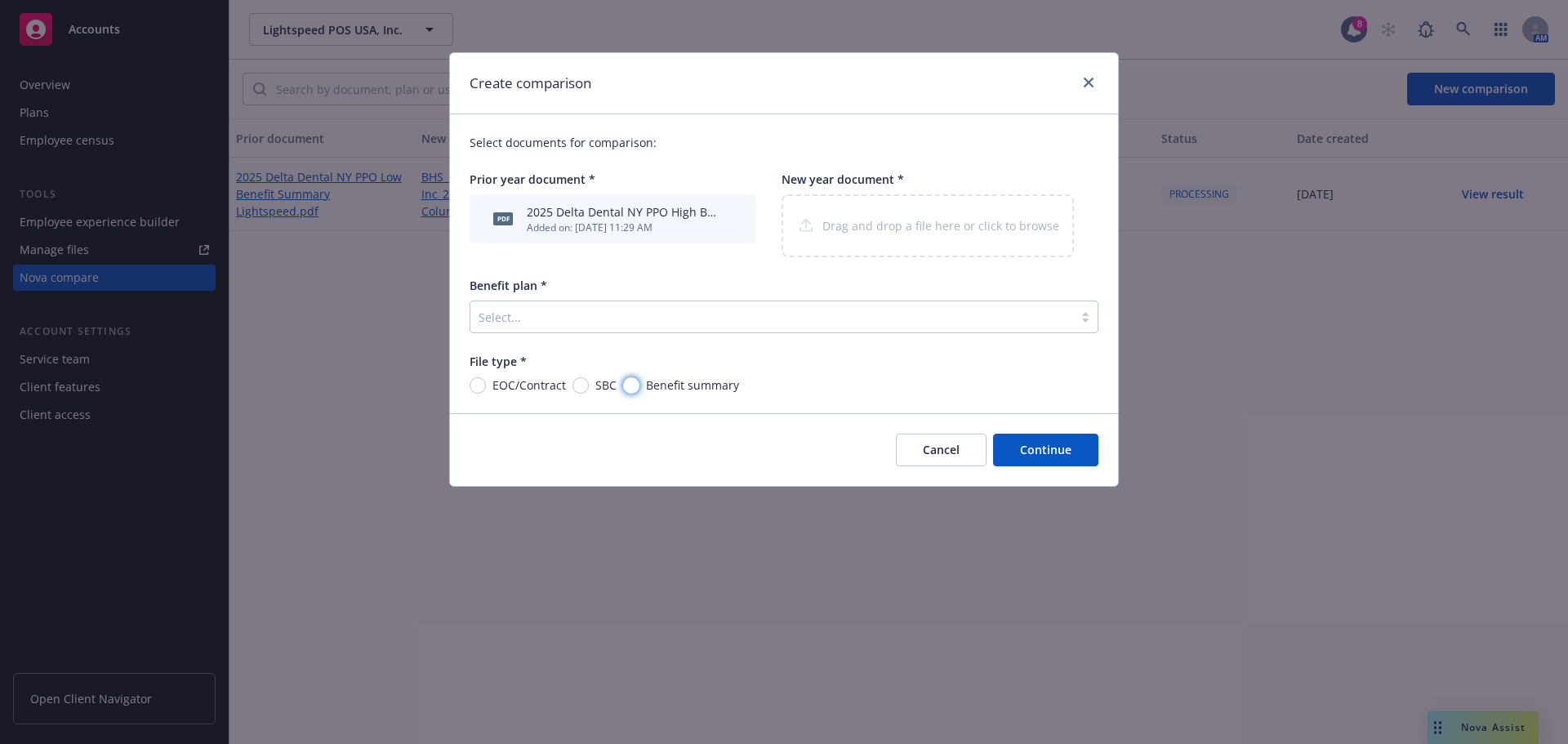
click at [625, 382] on input "Benefit summary" at bounding box center [631, 385] width 17 height 17
radio input "true"
click at [610, 322] on div at bounding box center [772, 316] width 586 height 19
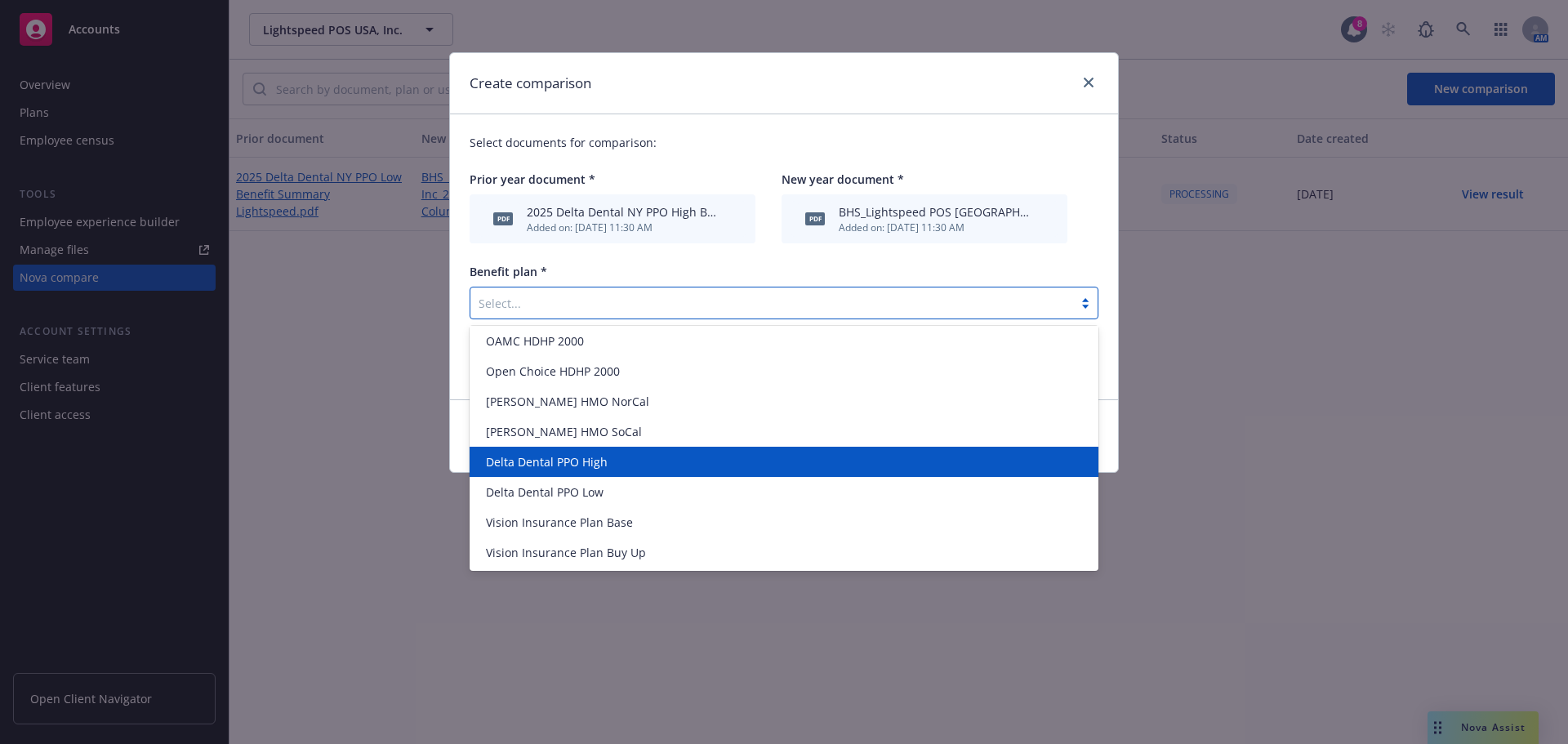
click at [567, 465] on span "Delta Dental PPO High" at bounding box center [547, 461] width 122 height 17
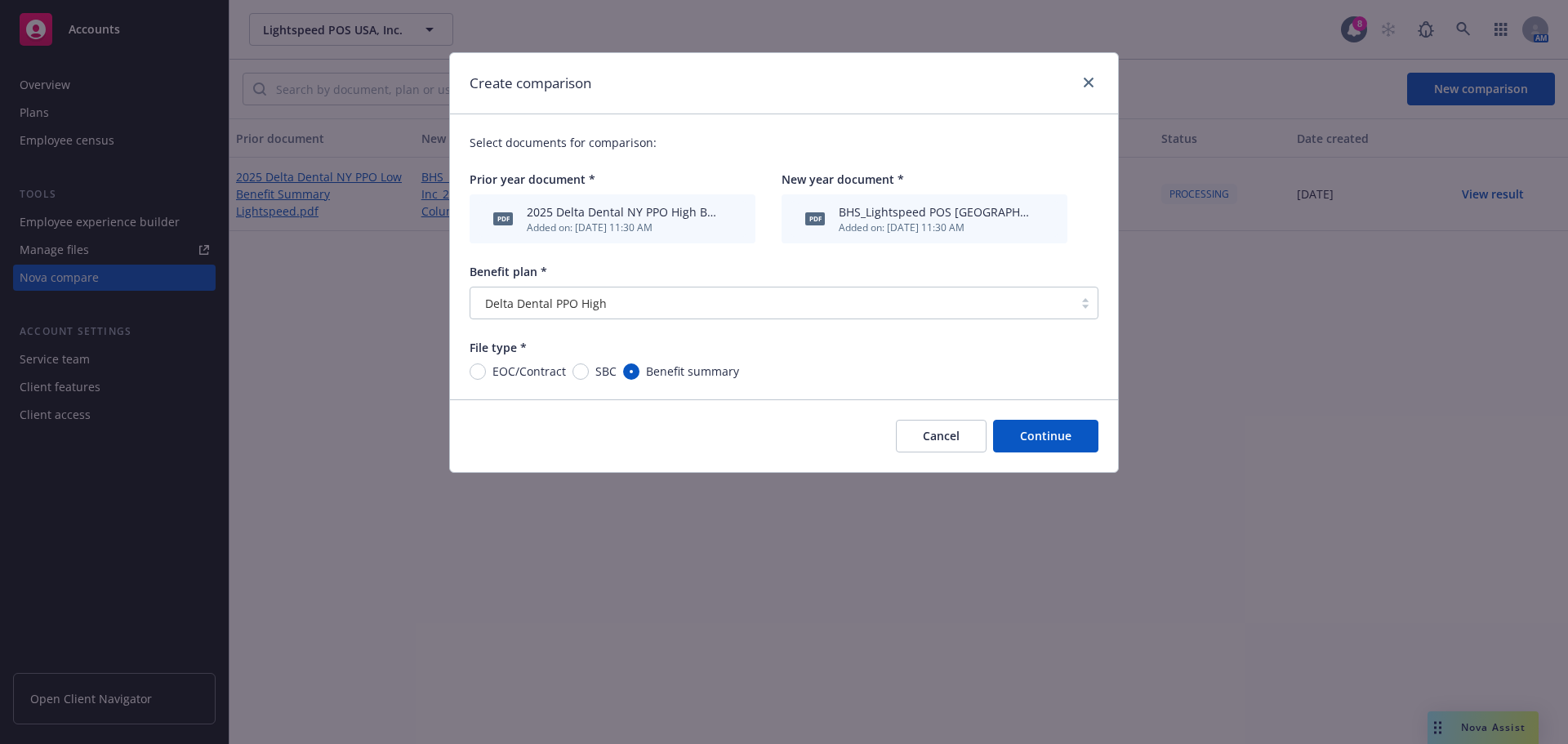
click at [1031, 431] on button "Continue" at bounding box center [1045, 435] width 105 height 33
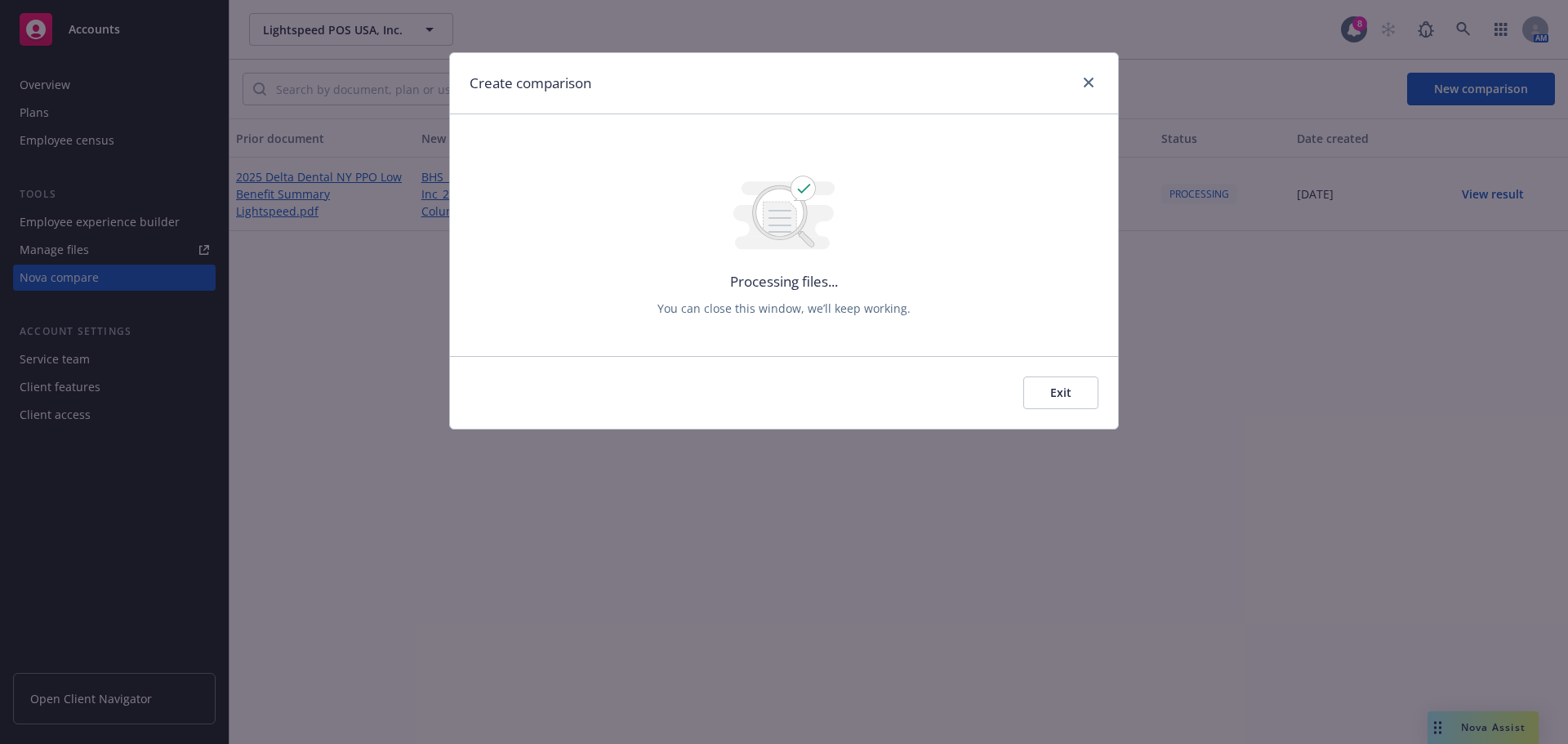
click at [1077, 387] on button "Exit" at bounding box center [1060, 392] width 75 height 33
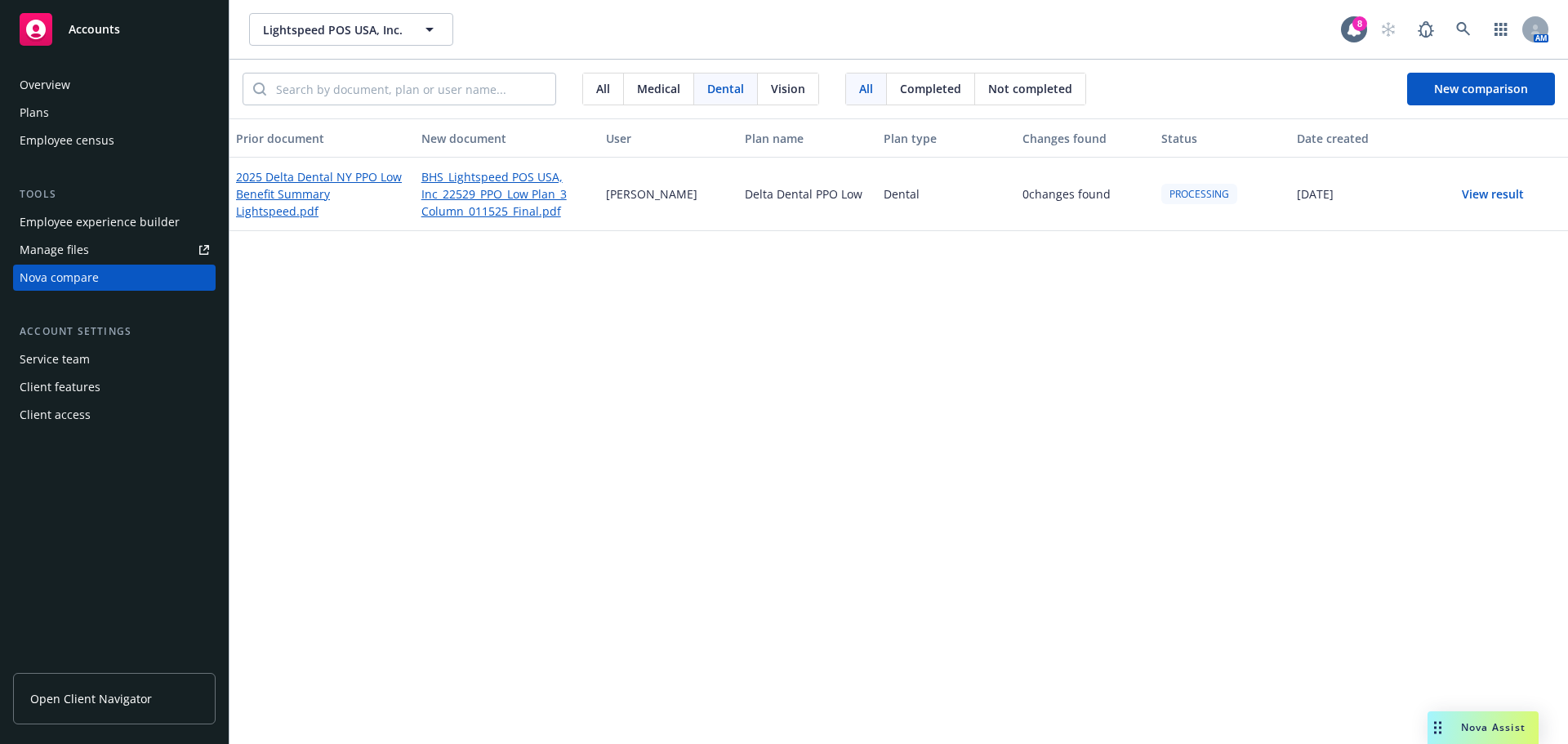
click at [564, 282] on div "Prior document New document User Plan name Plan type Changes found Status Date …" at bounding box center [899, 430] width 1339 height 625
click at [1480, 192] on button "View result" at bounding box center [1493, 194] width 115 height 33
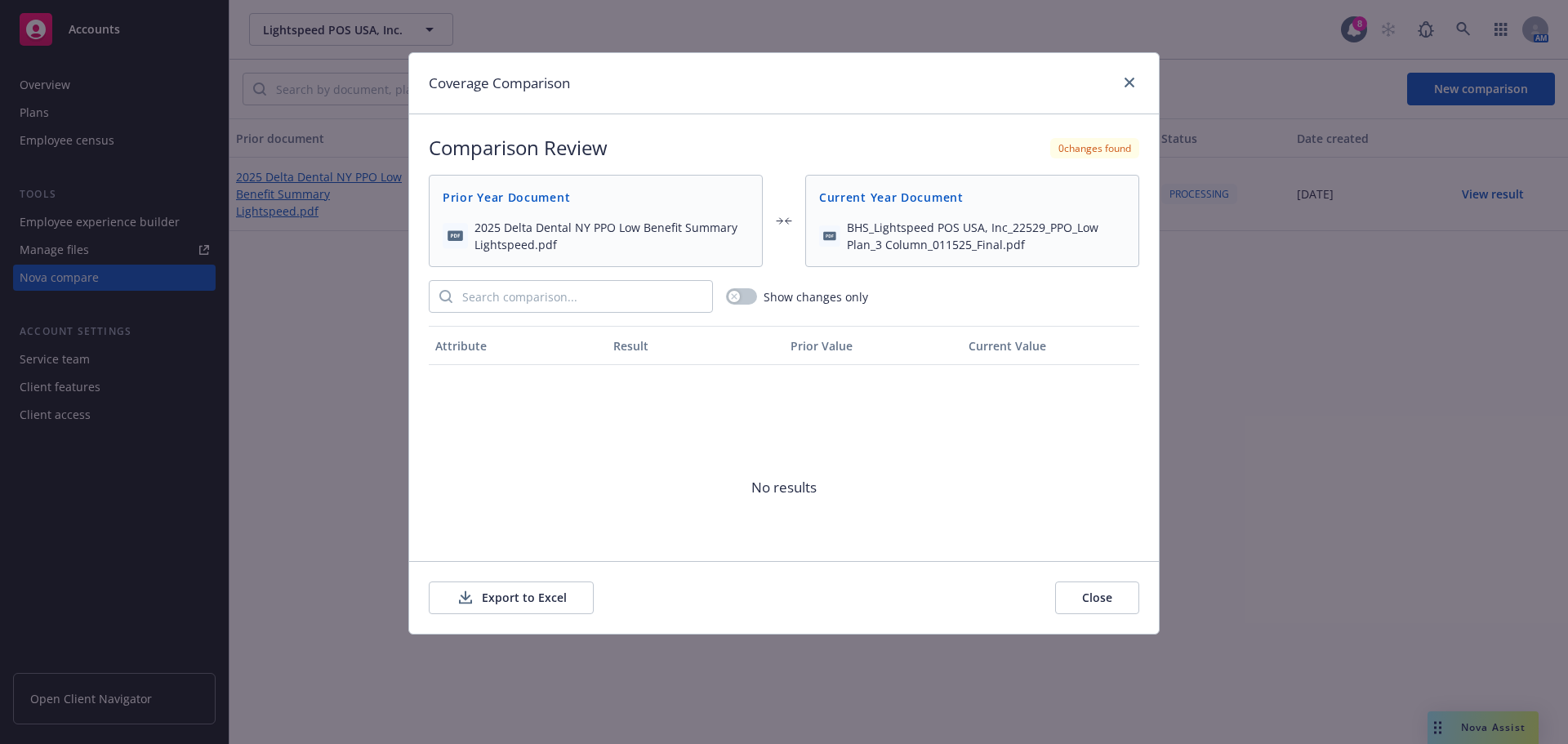
click at [1073, 594] on button "Close" at bounding box center [1097, 597] width 84 height 33
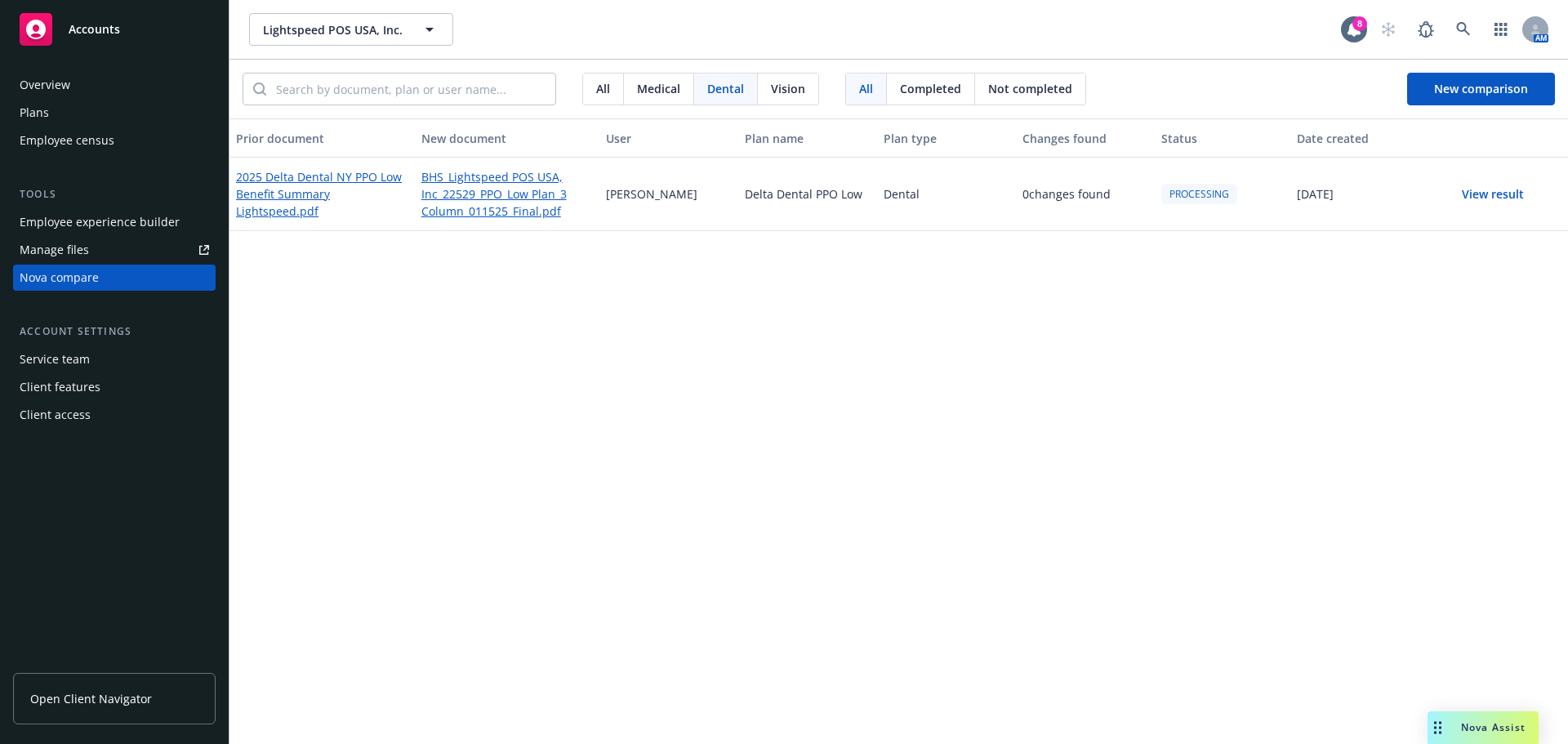
click at [623, 426] on div "Prior document New document User Plan name Plan type Changes found Status Date …" at bounding box center [899, 430] width 1339 height 625
click at [446, 288] on div "Prior document New document User Plan name Plan type Changes found Status Date …" at bounding box center [899, 430] width 1339 height 625
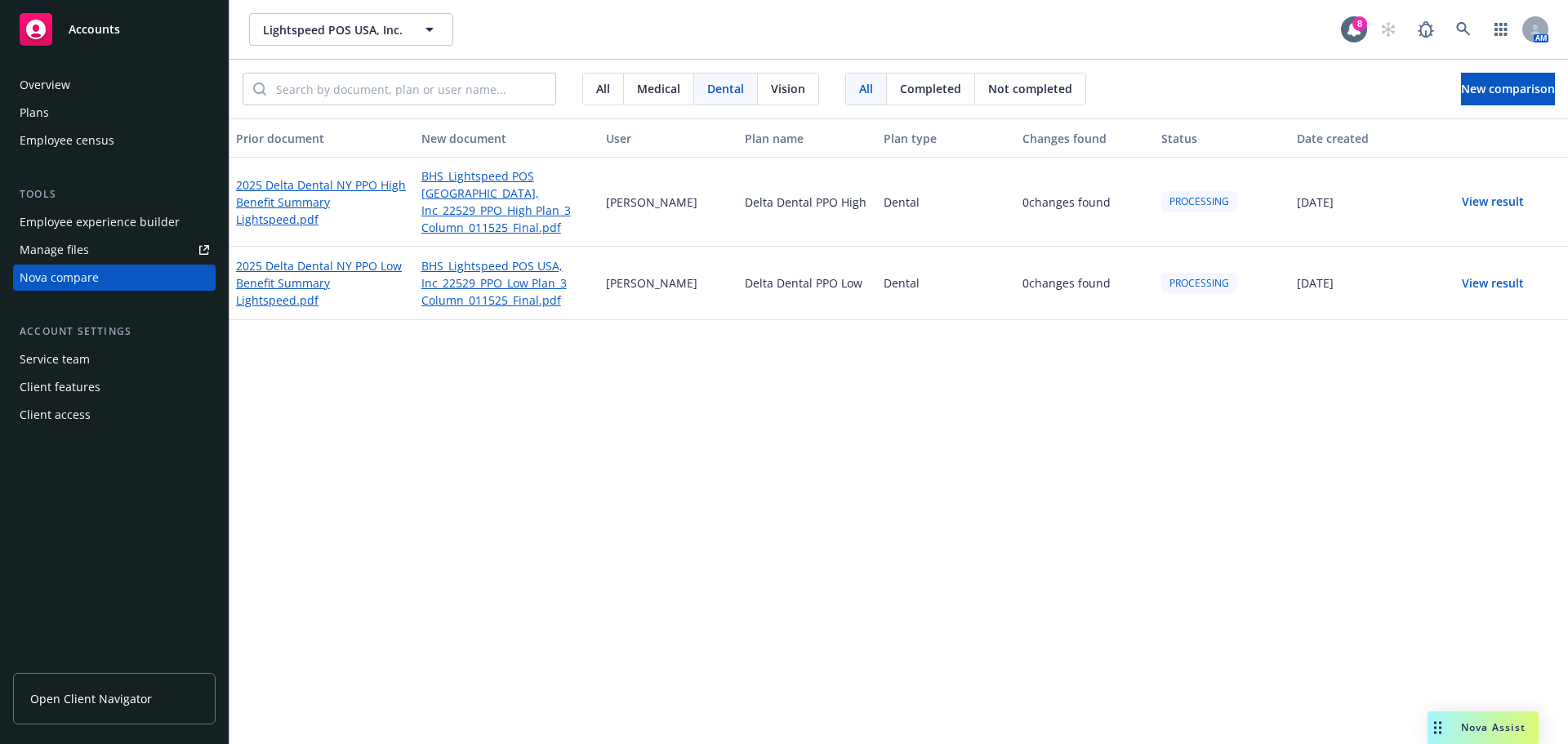
click at [1486, 191] on button "View result" at bounding box center [1493, 201] width 115 height 33
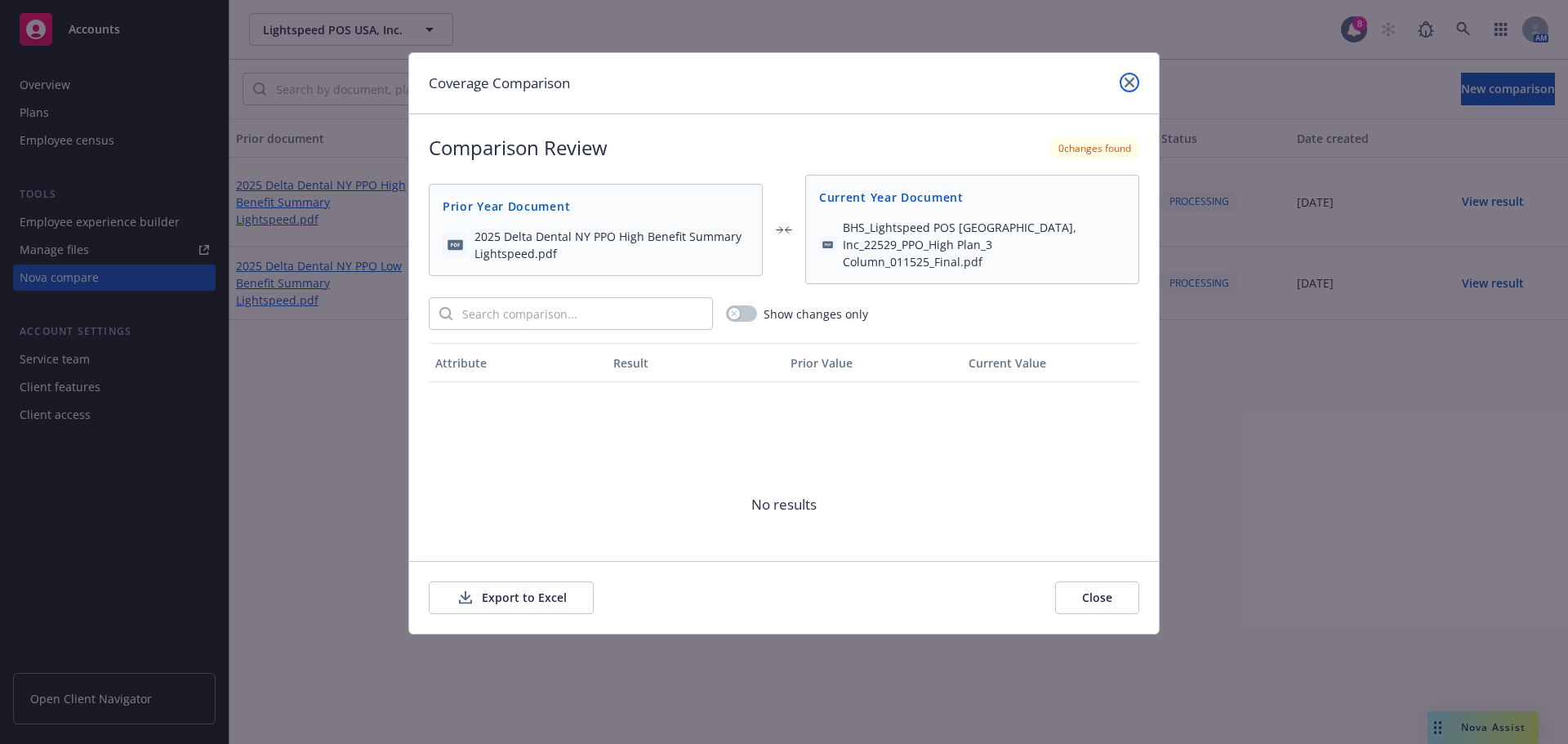
click at [1128, 73] on link "close" at bounding box center [1130, 82] width 19 height 19
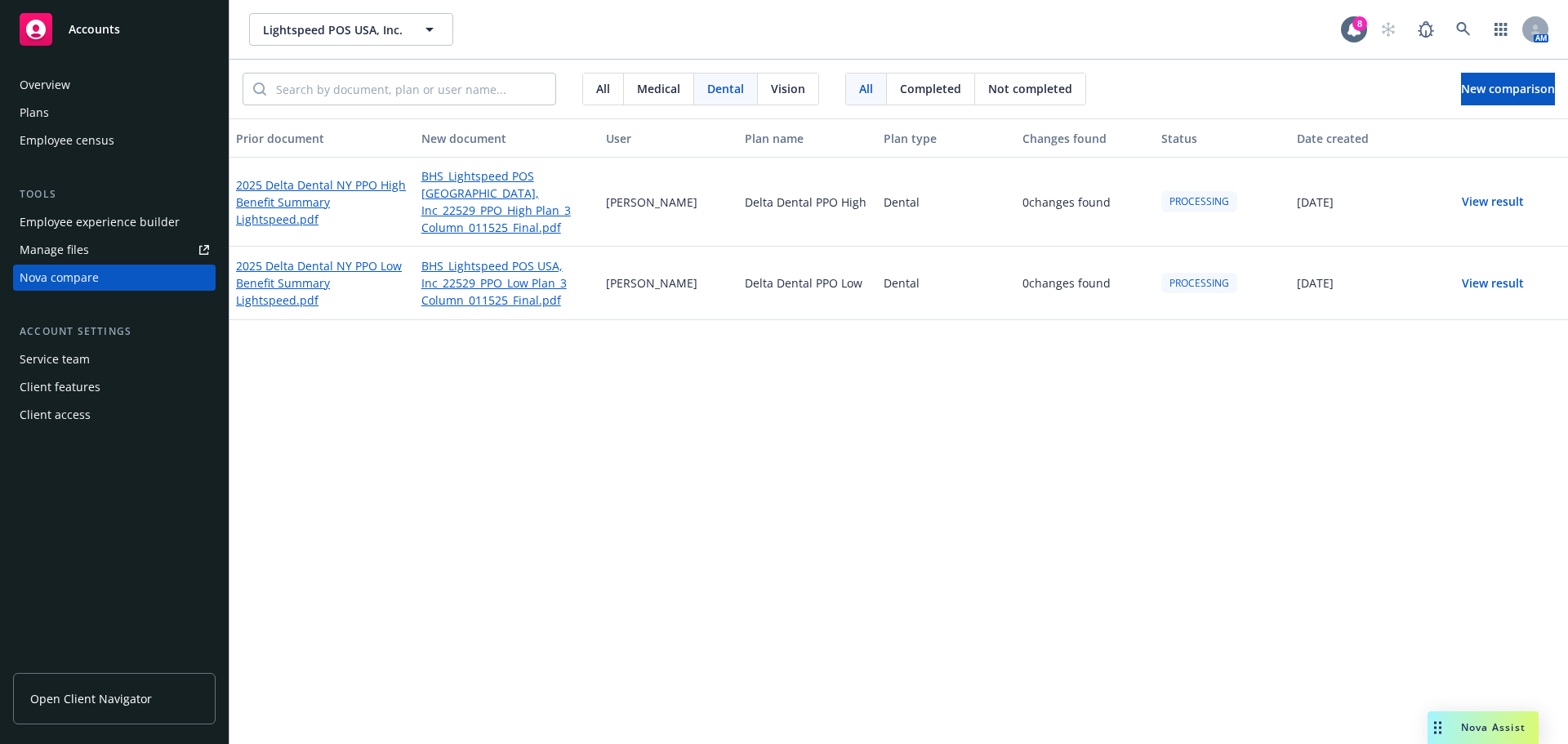
click at [759, 421] on div "Prior document New document User Plan name Plan type Changes found Status Date …" at bounding box center [899, 430] width 1339 height 625
